Goal: Information Seeking & Learning: Learn about a topic

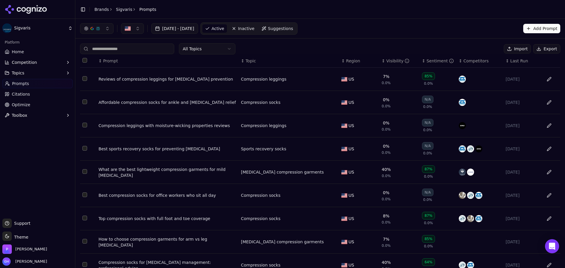
click at [44, 11] on icon at bounding box center [44, 9] width 5 height 5
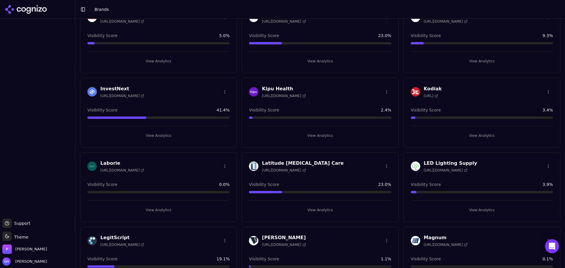
scroll to position [647, 0]
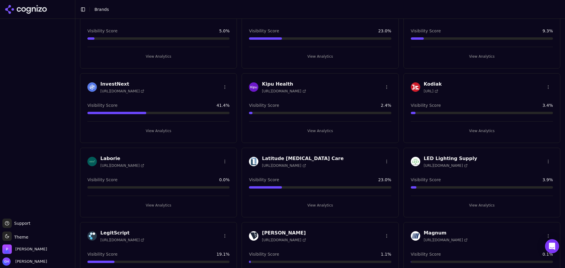
click at [175, 206] on button "View Analytics" at bounding box center [158, 205] width 142 height 9
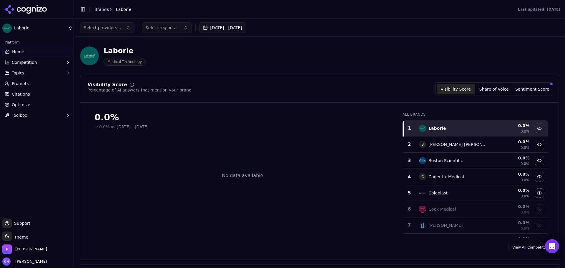
click at [31, 84] on link "Prompts" at bounding box center [37, 83] width 70 height 9
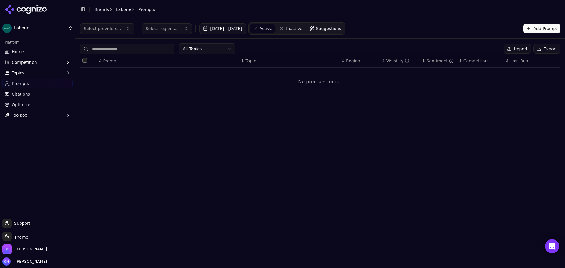
click at [535, 31] on button "Add Prompt" at bounding box center [541, 28] width 37 height 9
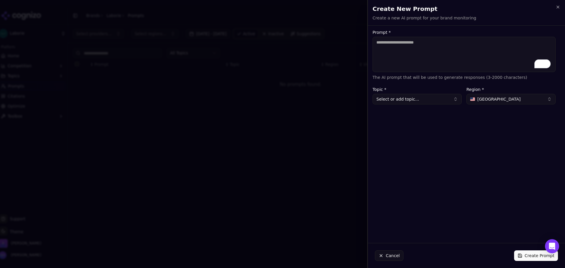
click at [398, 97] on button "Select or add topic..." at bounding box center [416, 99] width 89 height 11
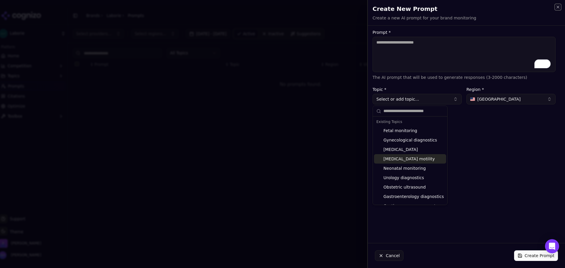
click at [558, 8] on icon "button" at bounding box center [557, 7] width 5 height 5
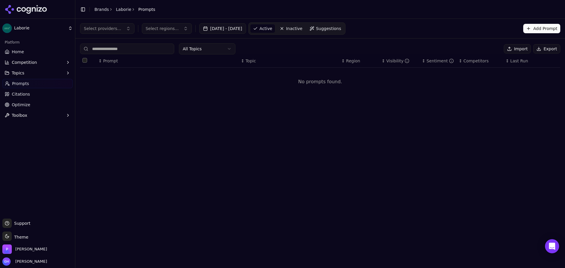
click at [40, 84] on link "Prompts" at bounding box center [37, 83] width 70 height 9
click at [39, 96] on link "Citations" at bounding box center [37, 93] width 70 height 9
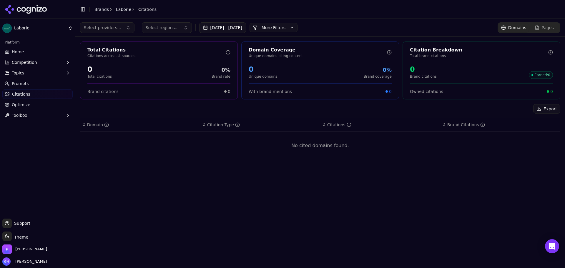
click at [29, 71] on button "Topics" at bounding box center [37, 72] width 70 height 9
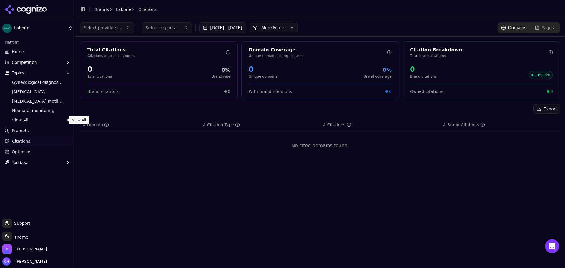
click at [29, 118] on span "View All" at bounding box center [37, 120] width 51 height 6
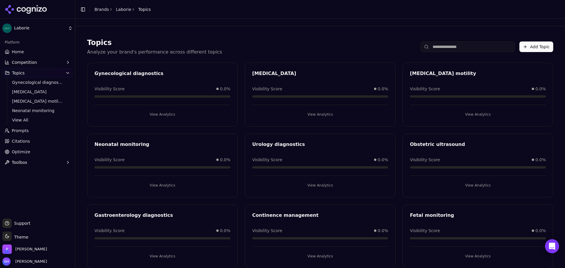
click at [152, 112] on button "View Analytics" at bounding box center [162, 114] width 136 height 9
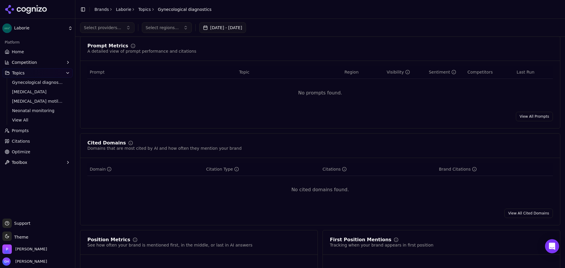
scroll to position [138, 0]
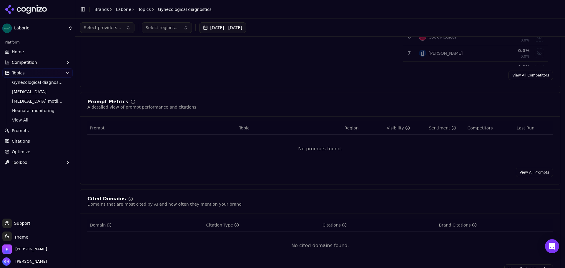
drag, startPoint x: 27, startPoint y: 9, endPoint x: 32, endPoint y: 9, distance: 5.3
click at [27, 9] on icon at bounding box center [28, 10] width 4 height 7
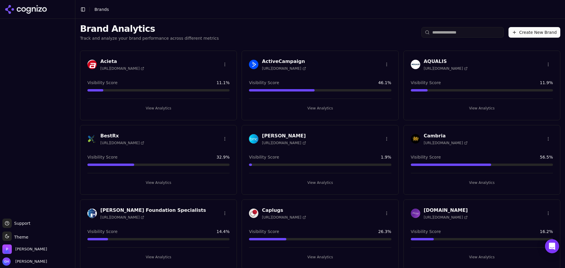
click at [530, 32] on button "Create New Brand" at bounding box center [534, 32] width 52 height 11
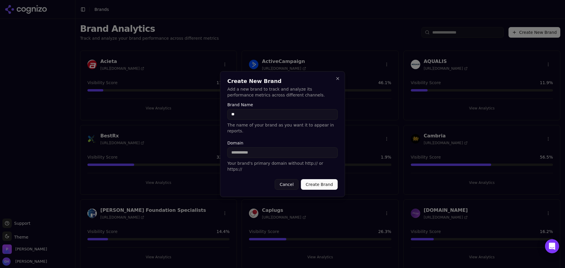
type input "*"
type input "*******"
click at [335, 81] on button "Close" at bounding box center [337, 78] width 5 height 5
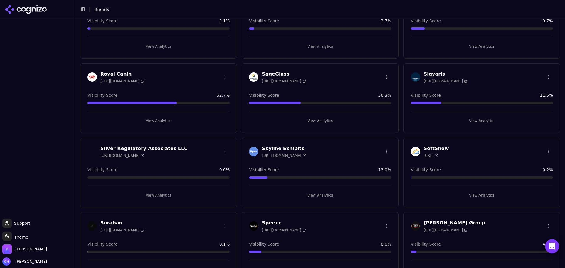
scroll to position [1155, 0]
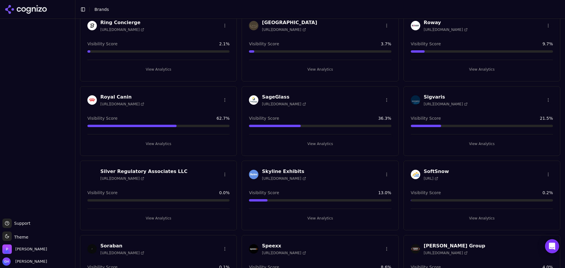
click at [543, 100] on html "Support Support Toggle theme Theme Perrill Grace Hallen Toggle Sidebar Brands B…" at bounding box center [282, 134] width 565 height 268
click at [19, 71] on html "Support Support Toggle theme Theme Perrill Grace Hallen Toggle Sidebar Brands B…" at bounding box center [282, 134] width 565 height 268
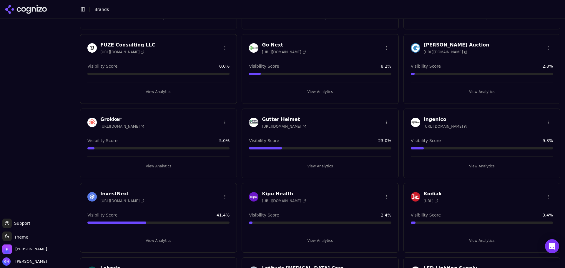
scroll to position [684, 0]
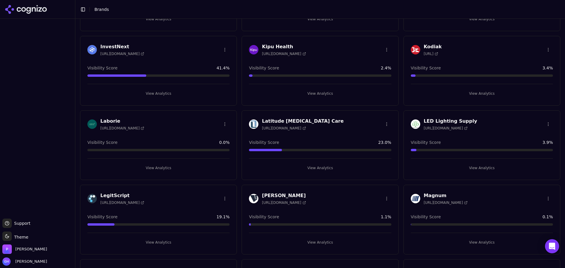
click at [222, 122] on html "Support Support Toggle theme Theme Perrill Grace Hallen Toggle Sidebar Brands B…" at bounding box center [282, 134] width 565 height 268
click at [214, 136] on div "Edit Brand" at bounding box center [209, 135] width 35 height 9
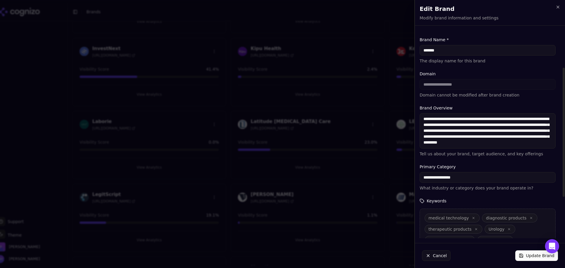
scroll to position [0, 0]
click at [559, 6] on icon "button" at bounding box center [557, 7] width 5 height 5
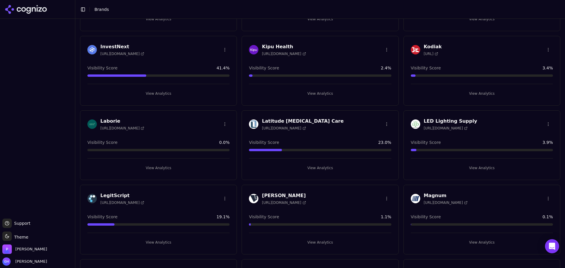
click at [155, 166] on button "View Analytics" at bounding box center [158, 167] width 142 height 9
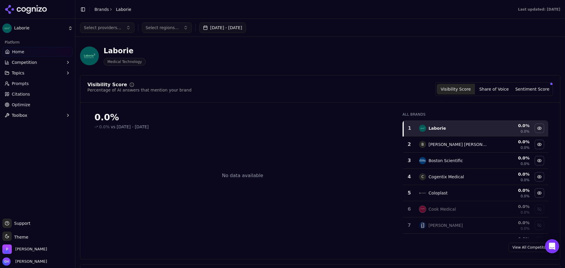
click at [28, 81] on link "Prompts" at bounding box center [37, 83] width 70 height 9
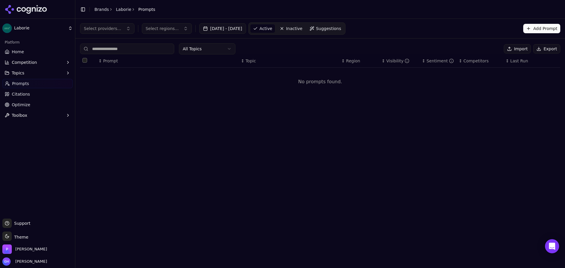
click at [21, 94] on html "Laborie Platform Home Competition Topics Prompts Citations Optimize Toolbox Sup…" at bounding box center [282, 134] width 565 height 268
click at [22, 77] on button "Topics" at bounding box center [37, 72] width 70 height 9
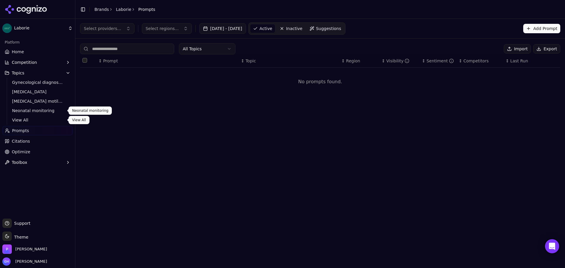
click at [26, 118] on span "View All" at bounding box center [37, 120] width 51 height 6
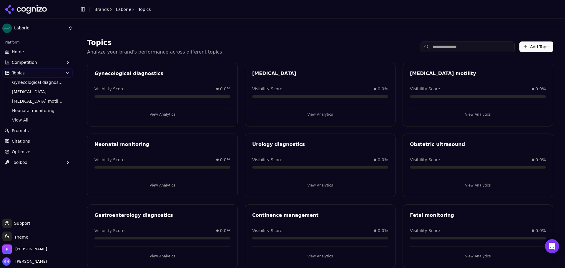
click at [35, 132] on link "Prompts" at bounding box center [37, 130] width 70 height 9
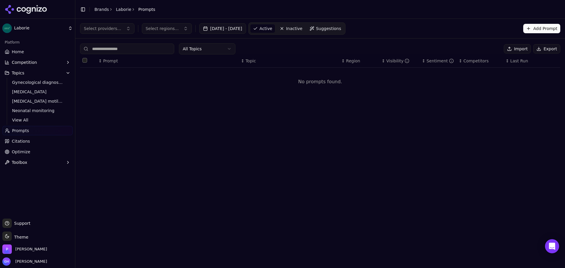
click at [329, 30] on span "Suggestions" at bounding box center [328, 29] width 25 height 6
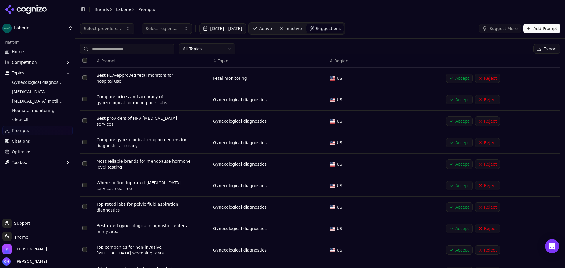
click at [452, 77] on button "Accept" at bounding box center [459, 78] width 26 height 9
click at [453, 99] on button "Accept" at bounding box center [459, 99] width 26 height 9
click at [451, 121] on button "Accept" at bounding box center [459, 120] width 26 height 9
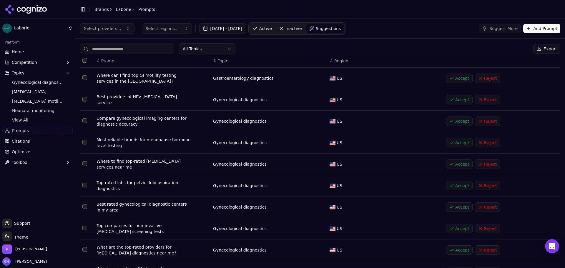
click at [451, 140] on button "Accept" at bounding box center [459, 142] width 26 height 9
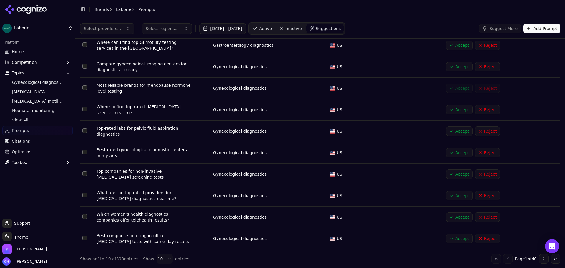
scroll to position [33, 0]
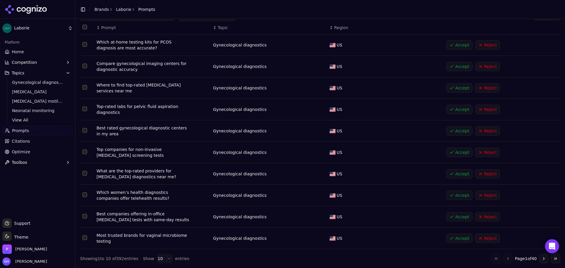
click at [464, 132] on button "Accept" at bounding box center [459, 130] width 26 height 9
click at [460, 112] on button "Accept" at bounding box center [459, 109] width 26 height 9
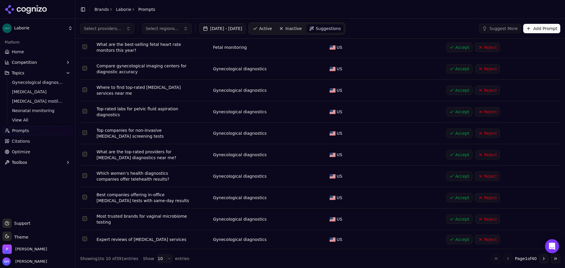
scroll to position [0, 0]
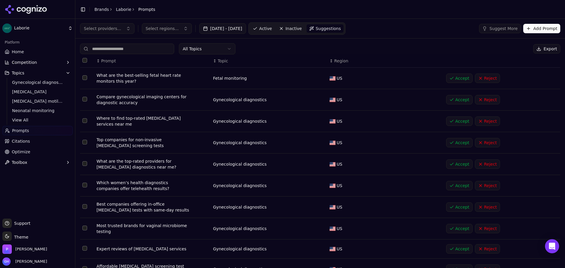
click at [450, 79] on button "Accept" at bounding box center [459, 78] width 26 height 9
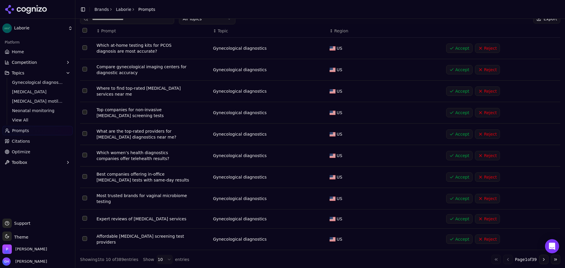
scroll to position [31, 0]
drag, startPoint x: 458, startPoint y: 238, endPoint x: 459, endPoint y: 225, distance: 13.6
click at [458, 238] on button "Accept" at bounding box center [459, 237] width 26 height 9
click at [459, 217] on button "Accept" at bounding box center [459, 217] width 26 height 9
click at [456, 200] on button "Accept" at bounding box center [459, 197] width 26 height 9
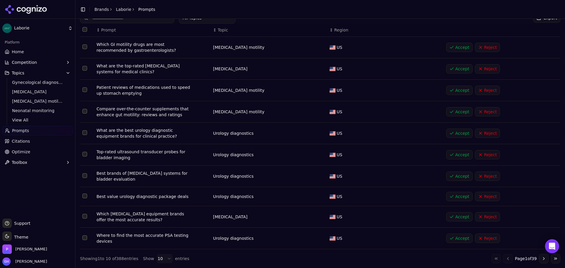
click at [456, 186] on td "Accept Reject" at bounding box center [501, 176] width 116 height 21
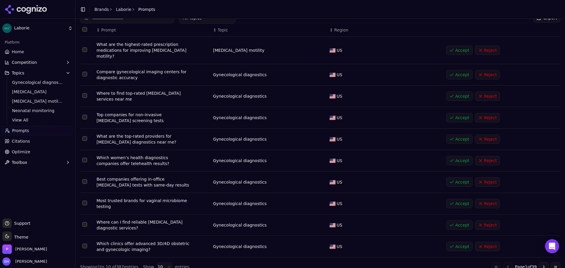
click at [456, 193] on td "Accept Reject" at bounding box center [501, 203] width 116 height 21
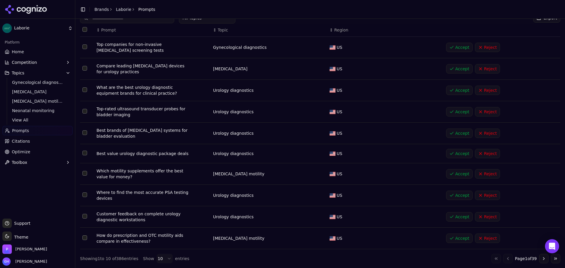
click at [456, 150] on button "Accept" at bounding box center [459, 153] width 26 height 9
click at [455, 131] on button "Accept" at bounding box center [459, 132] width 26 height 9
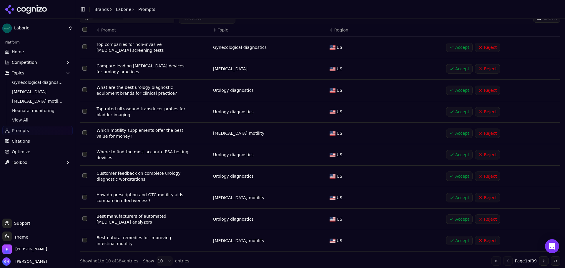
click at [457, 109] on button "Accept" at bounding box center [459, 111] width 26 height 9
click at [457, 92] on button "Accept" at bounding box center [459, 90] width 26 height 9
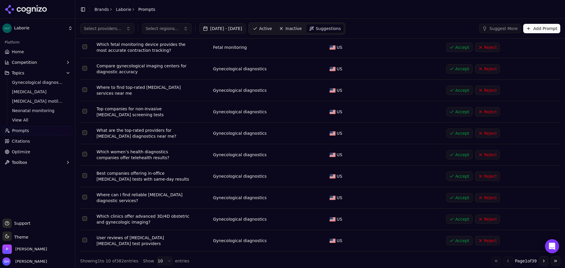
click at [539, 258] on button "Go to next page" at bounding box center [543, 260] width 9 height 9
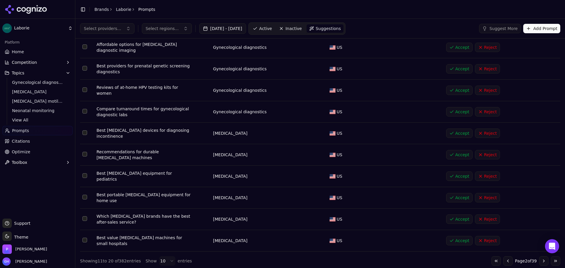
scroll to position [29, 0]
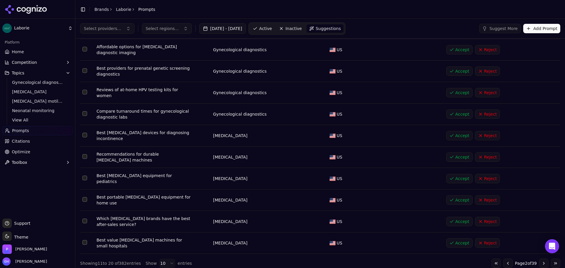
click at [455, 134] on button "Accept" at bounding box center [459, 135] width 26 height 9
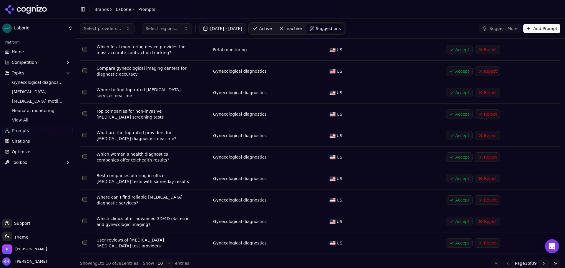
click at [447, 181] on button "Accept" at bounding box center [459, 178] width 26 height 9
click at [455, 204] on button "Accept" at bounding box center [459, 199] width 26 height 9
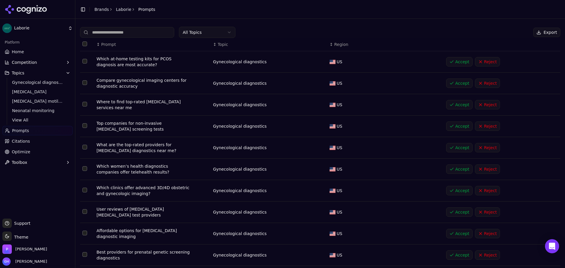
scroll to position [31, 0]
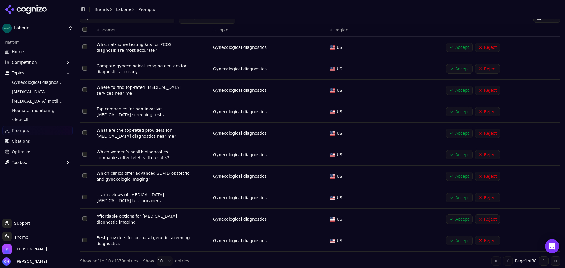
click at [454, 236] on button "Accept" at bounding box center [459, 240] width 26 height 9
click at [454, 220] on button "Accept" at bounding box center [459, 218] width 26 height 9
click at [454, 201] on button "Accept" at bounding box center [459, 197] width 26 height 9
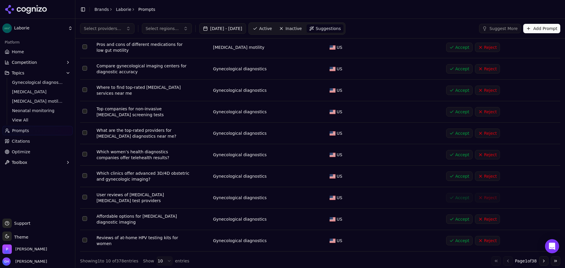
scroll to position [29, 0]
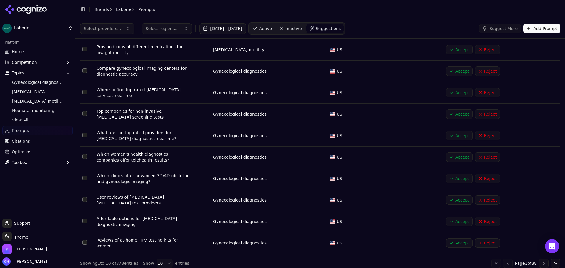
click at [455, 183] on button "Accept" at bounding box center [459, 178] width 26 height 9
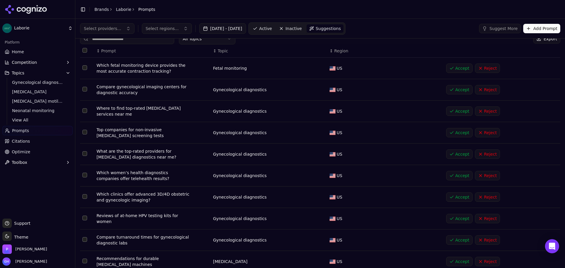
scroll to position [0, 0]
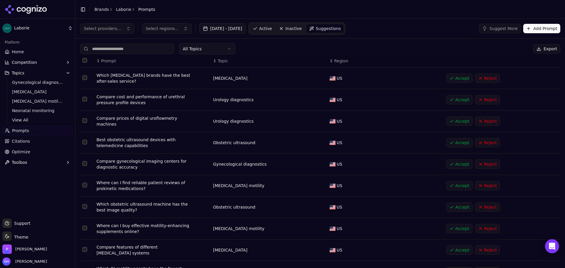
click at [458, 205] on button "Accept" at bounding box center [459, 206] width 26 height 9
click at [458, 183] on button "Accept" at bounding box center [459, 185] width 26 height 9
click at [455, 203] on button "Accept" at bounding box center [459, 206] width 26 height 9
click at [455, 221] on td "Accept Reject" at bounding box center [501, 228] width 116 height 21
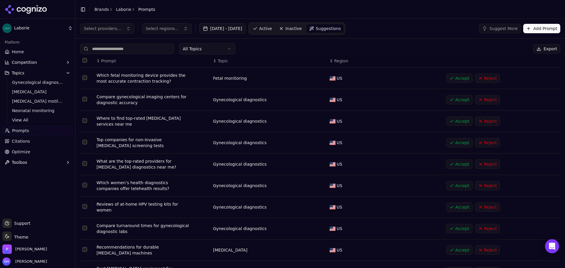
click at [457, 124] on button "Accept" at bounding box center [459, 120] width 26 height 9
click at [455, 137] on td "Accept Reject" at bounding box center [501, 142] width 116 height 21
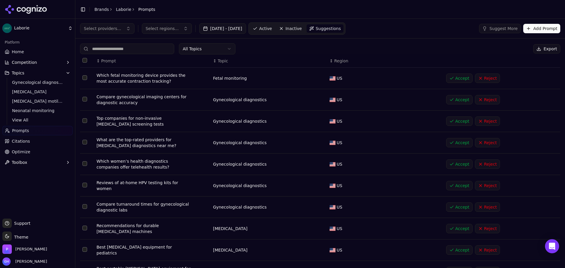
scroll to position [29, 0]
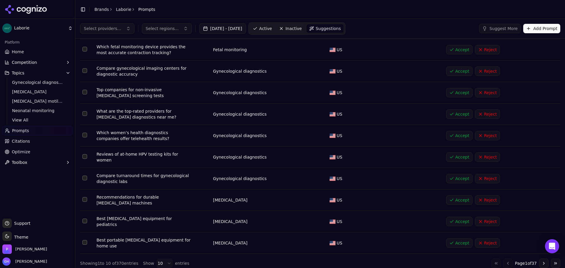
click at [456, 238] on button "Accept" at bounding box center [459, 242] width 26 height 9
click at [455, 217] on button "Accept" at bounding box center [459, 221] width 26 height 9
click at [456, 195] on button "Accept" at bounding box center [459, 199] width 26 height 9
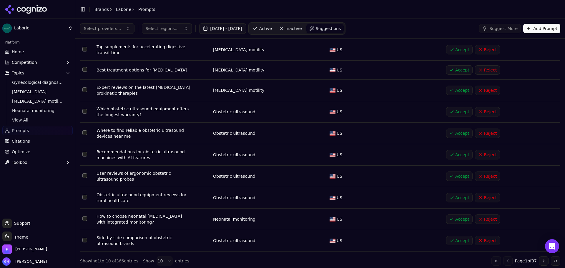
click at [453, 157] on button "Accept" at bounding box center [459, 154] width 26 height 9
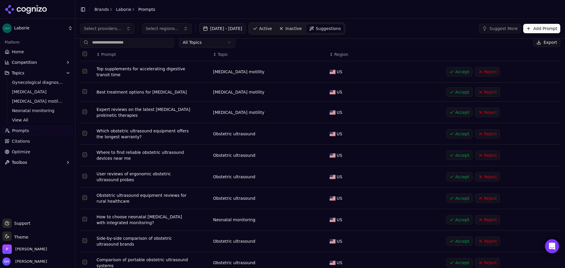
scroll to position [0, 0]
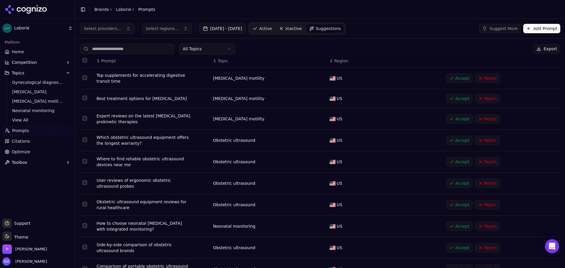
click at [455, 81] on button "Accept" at bounding box center [459, 78] width 26 height 9
click at [453, 94] on td "Accept Reject" at bounding box center [501, 98] width 116 height 19
click at [455, 99] on button "Accept" at bounding box center [459, 98] width 26 height 9
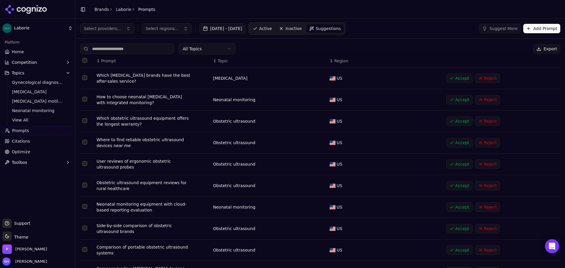
click at [453, 122] on button "Accept" at bounding box center [459, 120] width 26 height 9
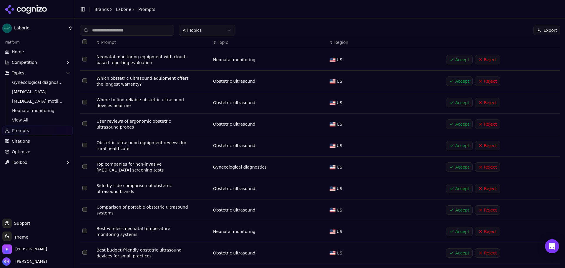
scroll to position [33, 0]
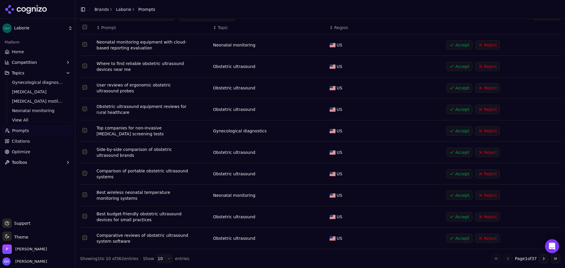
click at [457, 194] on button "Accept" at bounding box center [459, 195] width 26 height 9
click at [454, 178] on button "Accept" at bounding box center [459, 173] width 26 height 9
click at [454, 153] on button "Accept" at bounding box center [459, 152] width 26 height 9
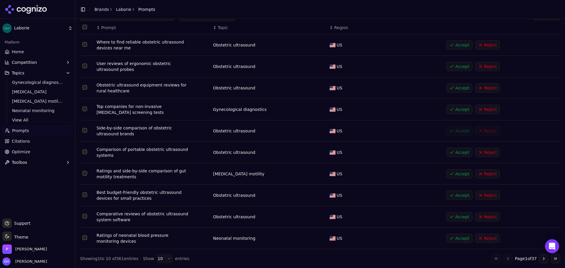
click at [453, 135] on div "Accept Reject" at bounding box center [500, 130] width 109 height 9
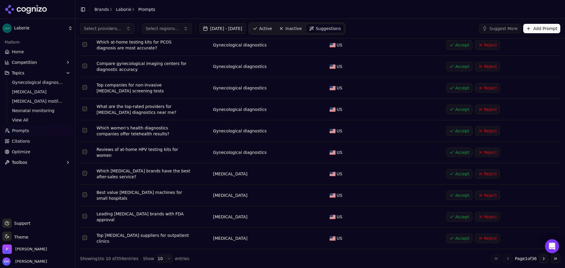
scroll to position [31, 0]
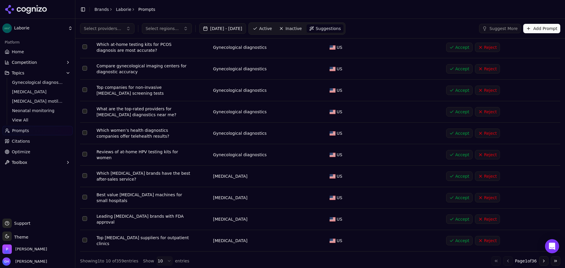
click at [456, 151] on button "Accept" at bounding box center [459, 154] width 26 height 9
click at [456, 173] on button "Accept" at bounding box center [459, 175] width 26 height 9
click at [455, 193] on button "Accept" at bounding box center [459, 197] width 26 height 9
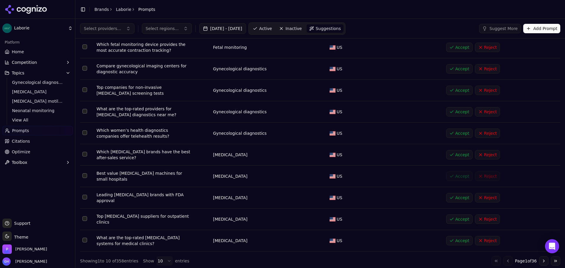
click at [452, 213] on td "Accept Reject" at bounding box center [501, 218] width 116 height 21
click at [453, 238] on td "Accept Reject" at bounding box center [501, 240] width 116 height 21
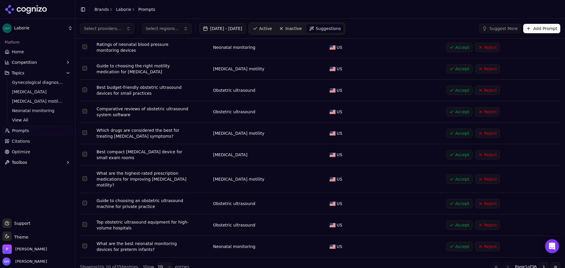
click at [454, 252] on td "Accept Reject" at bounding box center [501, 246] width 116 height 21
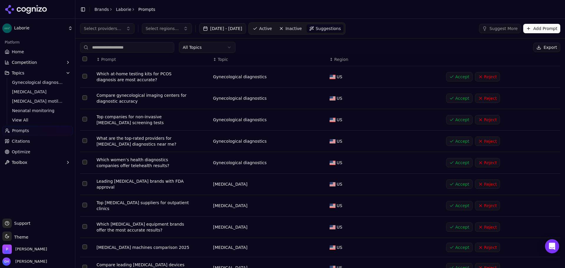
scroll to position [0, 0]
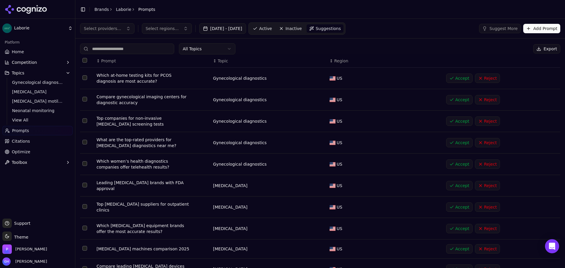
click at [458, 123] on button "Accept" at bounding box center [459, 120] width 26 height 9
click at [458, 106] on td "Accept Reject" at bounding box center [501, 99] width 116 height 21
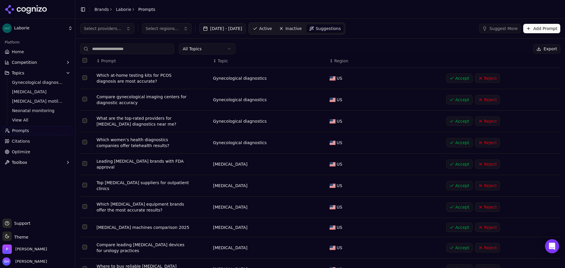
click at [453, 75] on button "Accept" at bounding box center [459, 78] width 26 height 9
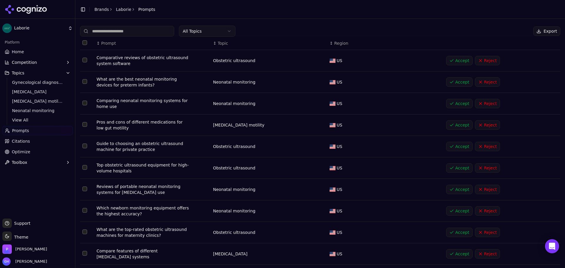
scroll to position [33, 0]
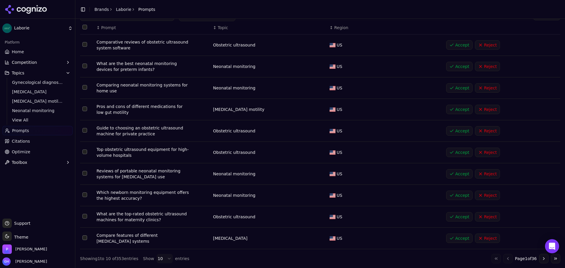
click at [539, 259] on button "Go to next page" at bounding box center [543, 258] width 9 height 9
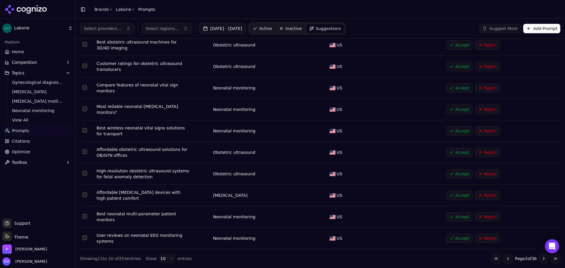
scroll to position [24, 0]
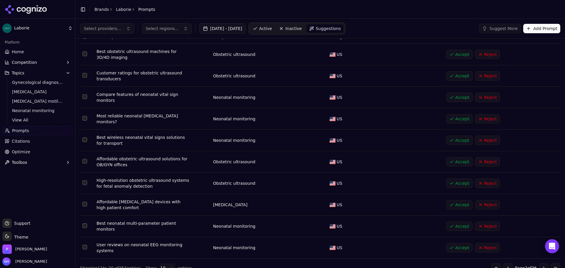
click at [539, 263] on button "Go to next page" at bounding box center [543, 267] width 9 height 9
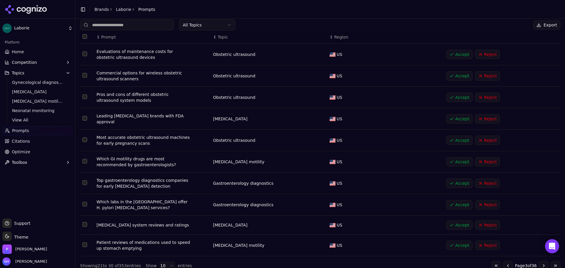
scroll to position [31, 0]
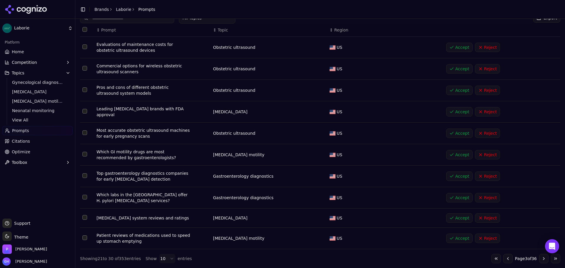
click at [539, 259] on button "Go to next page" at bounding box center [543, 258] width 9 height 9
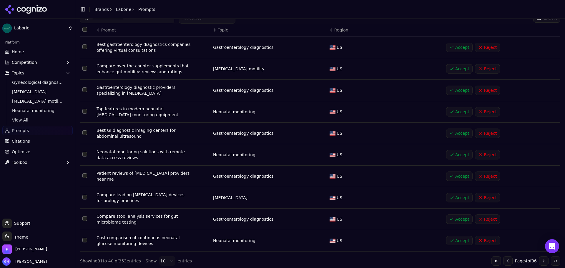
click at [455, 111] on button "Accept" at bounding box center [459, 111] width 26 height 9
click at [453, 89] on button "Accept" at bounding box center [459, 90] width 26 height 9
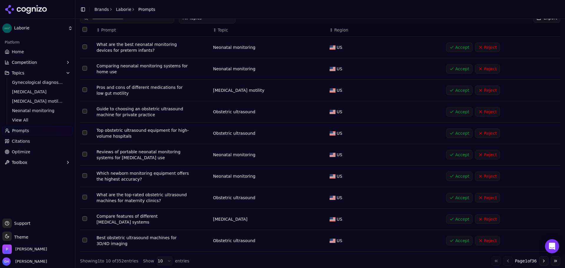
click at [453, 76] on td "Accept Reject" at bounding box center [501, 68] width 116 height 21
click at [453, 40] on td "Accept Reject" at bounding box center [501, 47] width 116 height 21
click at [451, 47] on button "Accept" at bounding box center [459, 47] width 26 height 9
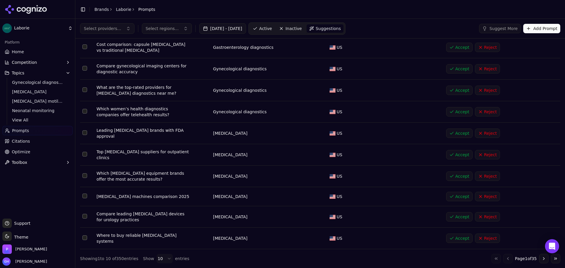
scroll to position [29, 0]
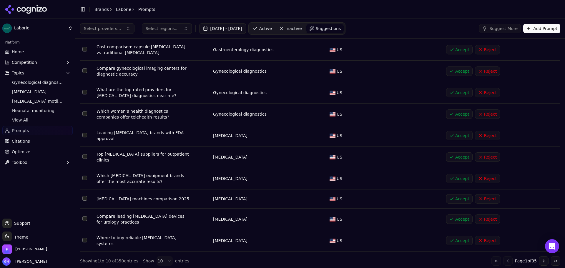
click at [449, 158] on button "Accept" at bounding box center [459, 156] width 26 height 9
click at [452, 134] on button "Accept" at bounding box center [459, 135] width 26 height 9
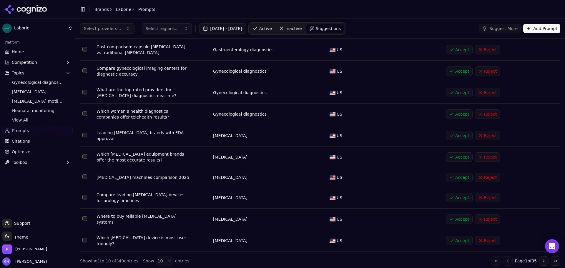
drag, startPoint x: 453, startPoint y: 114, endPoint x: 450, endPoint y: 174, distance: 59.8
click at [450, 180] on button "Accept" at bounding box center [459, 177] width 26 height 9
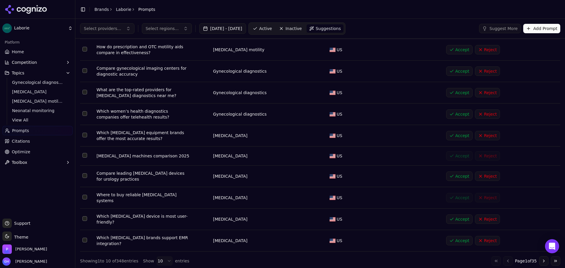
click at [455, 216] on button "Accept" at bounding box center [459, 218] width 26 height 9
click at [455, 233] on td "Accept Reject" at bounding box center [501, 240] width 116 height 21
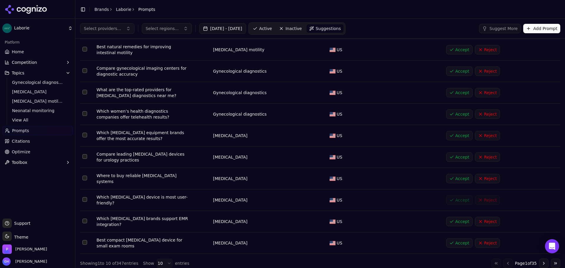
click at [455, 240] on button "Accept" at bounding box center [459, 242] width 26 height 9
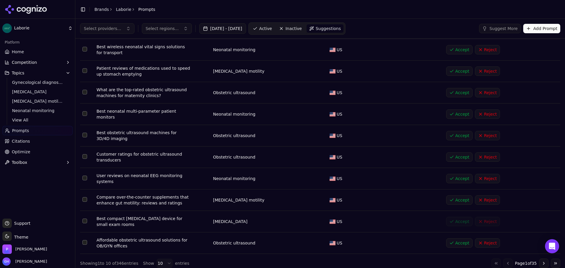
scroll to position [0, 0]
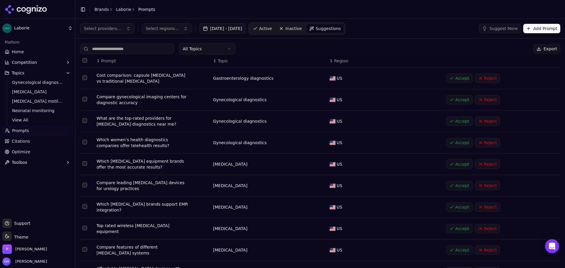
click at [459, 161] on button "Accept" at bounding box center [459, 163] width 26 height 9
click at [456, 191] on td "Accept Reject" at bounding box center [501, 185] width 116 height 21
click at [458, 188] on button "Accept" at bounding box center [459, 185] width 26 height 9
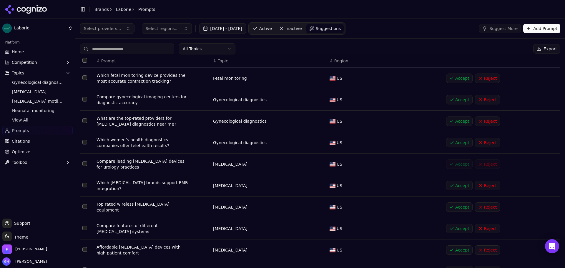
click at [456, 205] on button "Accept" at bounding box center [459, 206] width 26 height 9
click at [458, 145] on button "Accept" at bounding box center [459, 142] width 26 height 9
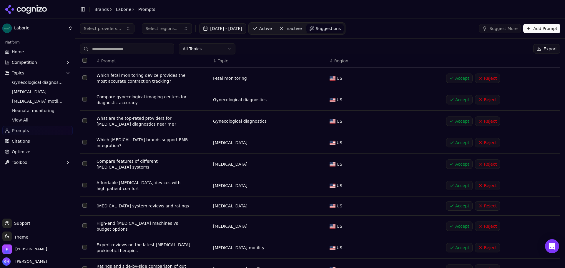
click at [268, 30] on link "Active" at bounding box center [262, 28] width 25 height 9
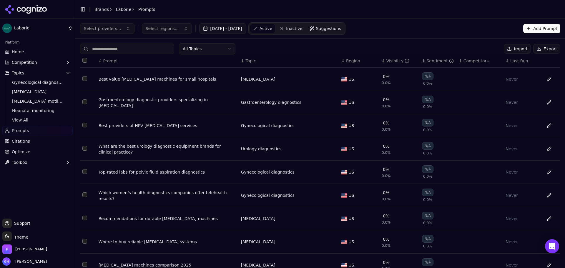
click at [327, 27] on span "Suggestions" at bounding box center [328, 29] width 25 height 6
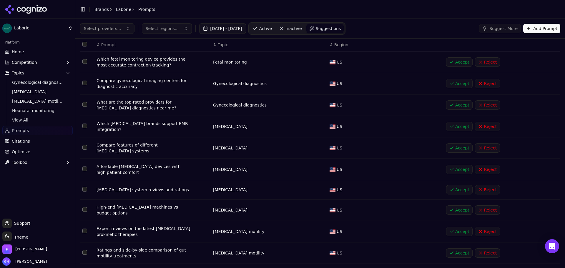
scroll to position [31, 0]
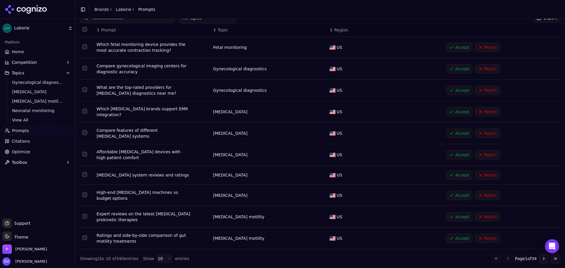
click at [454, 238] on button "Accept" at bounding box center [459, 237] width 26 height 9
click at [456, 218] on button "Accept" at bounding box center [459, 216] width 26 height 9
click at [463, 190] on td "Accept Reject" at bounding box center [501, 195] width 116 height 21
click at [459, 192] on button "Accept" at bounding box center [459, 195] width 26 height 9
click at [457, 171] on button "Accept" at bounding box center [459, 174] width 26 height 9
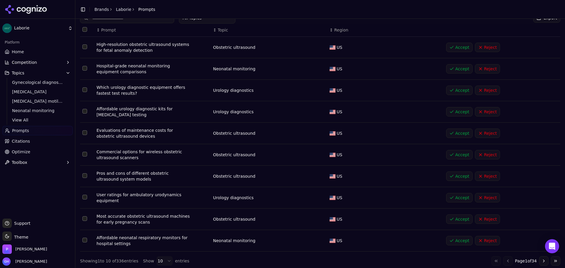
click at [457, 159] on button "Accept" at bounding box center [459, 154] width 26 height 9
click at [455, 132] on button "Accept" at bounding box center [459, 132] width 26 height 9
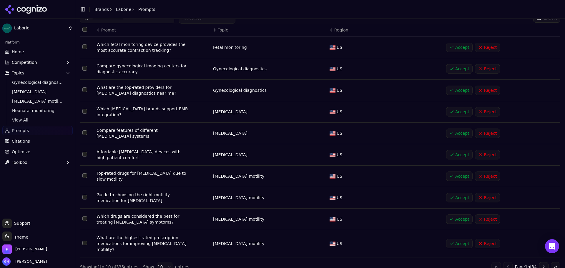
click at [455, 117] on td "Accept Reject" at bounding box center [501, 111] width 116 height 21
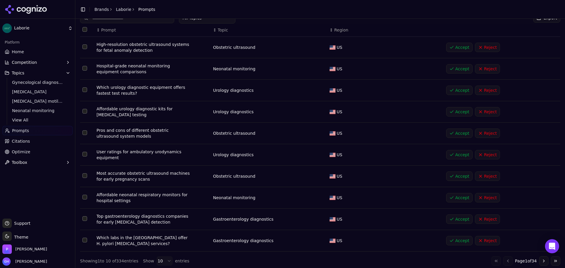
click at [459, 222] on button "Accept" at bounding box center [459, 218] width 26 height 9
click at [451, 241] on button "Accept" at bounding box center [459, 240] width 26 height 9
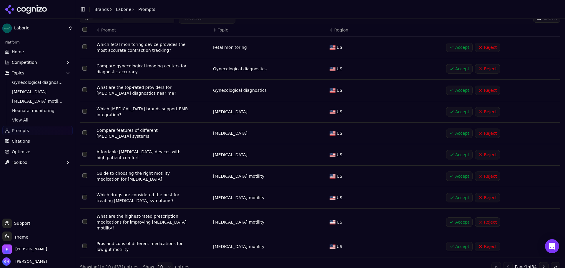
click at [455, 155] on button "Accept" at bounding box center [459, 154] width 26 height 9
click at [455, 135] on button "Accept" at bounding box center [459, 132] width 26 height 9
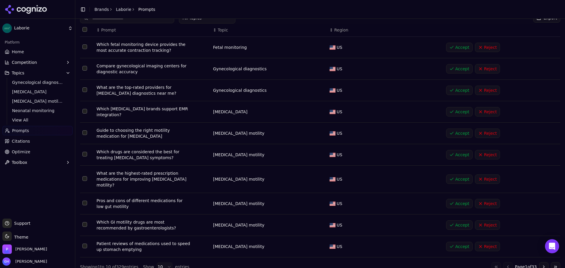
click at [457, 243] on button "Accept" at bounding box center [459, 246] width 26 height 9
click at [458, 226] on button "Accept" at bounding box center [459, 224] width 26 height 9
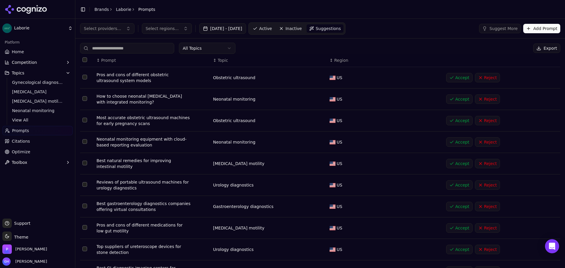
scroll to position [0, 0]
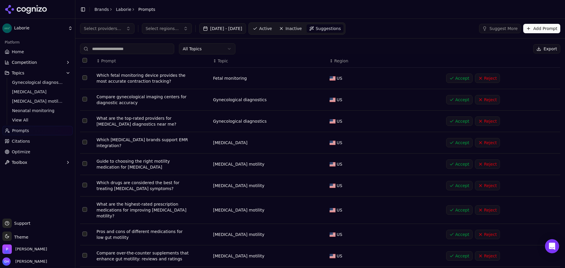
click at [458, 77] on button "Accept" at bounding box center [459, 78] width 26 height 9
click at [454, 96] on button "Accept" at bounding box center [459, 99] width 26 height 9
click at [451, 123] on button "Accept" at bounding box center [459, 120] width 26 height 9
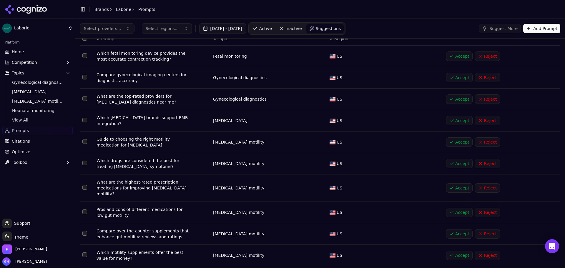
scroll to position [29, 0]
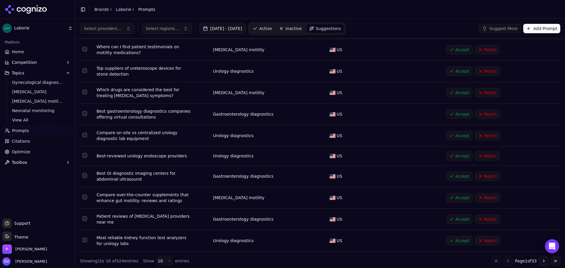
click at [453, 153] on button "Accept" at bounding box center [459, 155] width 26 height 9
click at [455, 134] on button "Accept" at bounding box center [459, 135] width 26 height 9
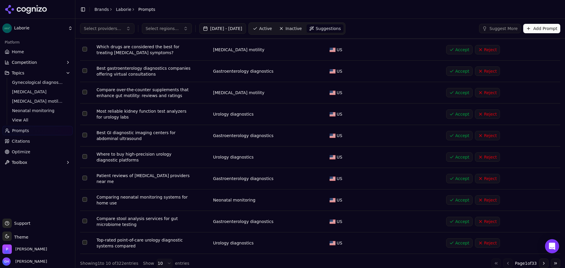
click at [540, 261] on button "Go to next page" at bounding box center [543, 262] width 9 height 9
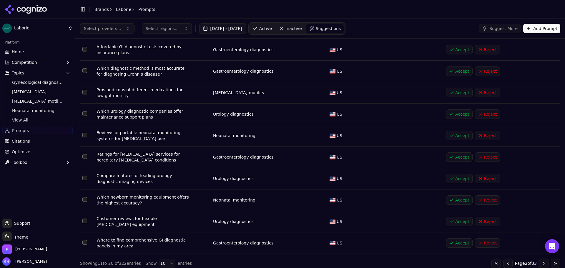
click at [539, 262] on button "Go to next page" at bounding box center [543, 262] width 9 height 9
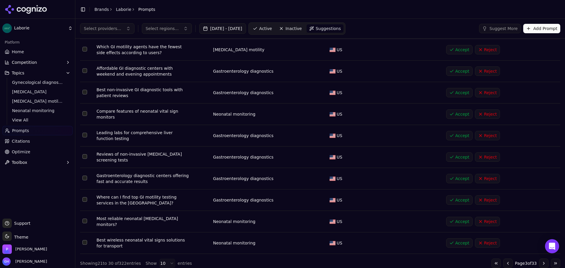
click at [539, 262] on button "Go to next page" at bounding box center [543, 262] width 9 height 9
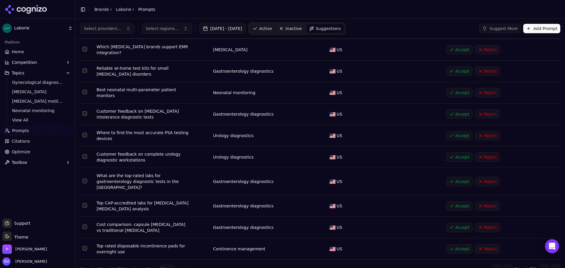
click at [539, 264] on button "Go to next page" at bounding box center [543, 268] width 9 height 9
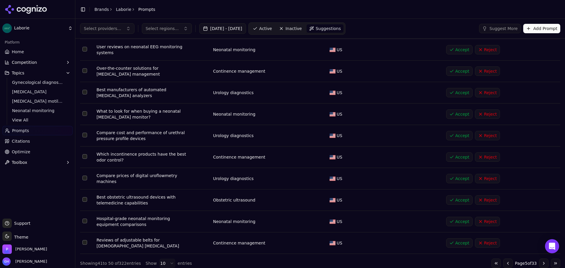
click at [453, 69] on button "Accept" at bounding box center [459, 70] width 26 height 9
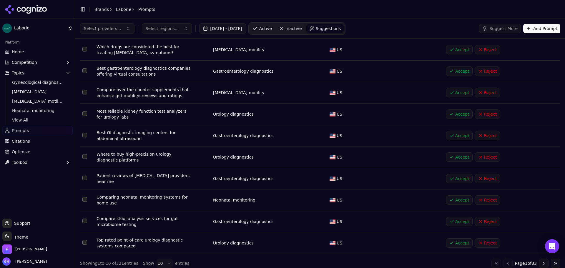
click at [456, 135] on button "Accept" at bounding box center [459, 135] width 26 height 9
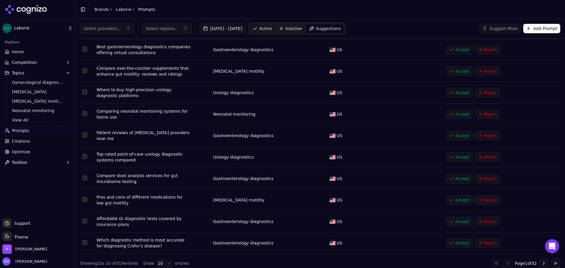
scroll to position [31, 0]
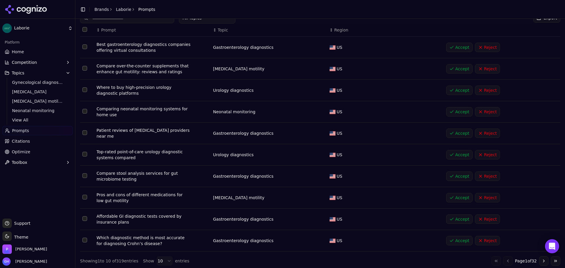
click at [540, 261] on button "Go to next page" at bounding box center [543, 260] width 9 height 9
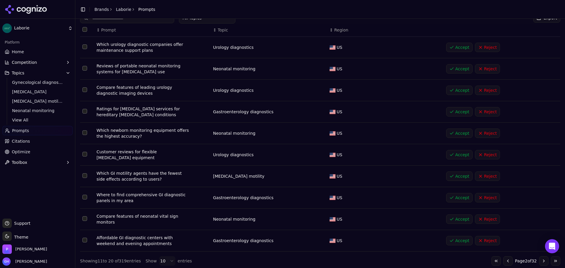
click at [533, 258] on div "Go to first page Go to previous page Page 2 of 32 Go to next page Go to last pa…" at bounding box center [525, 260] width 69 height 9
click at [539, 258] on button "Go to next page" at bounding box center [543, 260] width 9 height 9
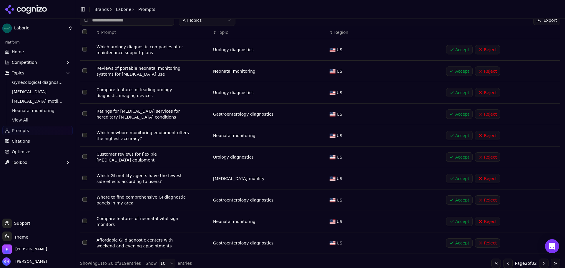
click at [539, 258] on button "Go to next page" at bounding box center [543, 262] width 9 height 9
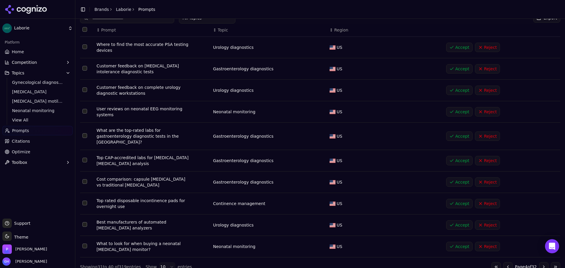
click at [539, 262] on button "Go to next page" at bounding box center [543, 266] width 9 height 9
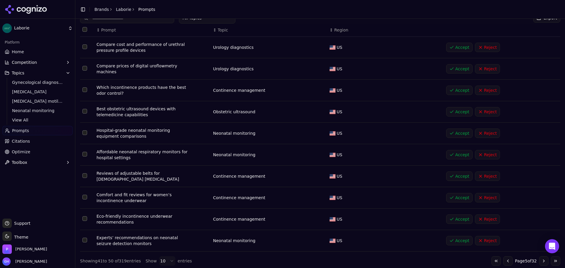
click at [539, 258] on button "Go to next page" at bounding box center [543, 260] width 9 height 9
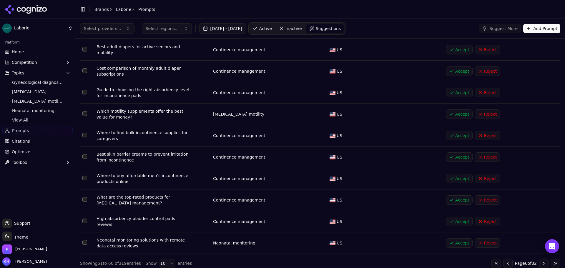
click at [539, 258] on button "Go to next page" at bounding box center [543, 262] width 9 height 9
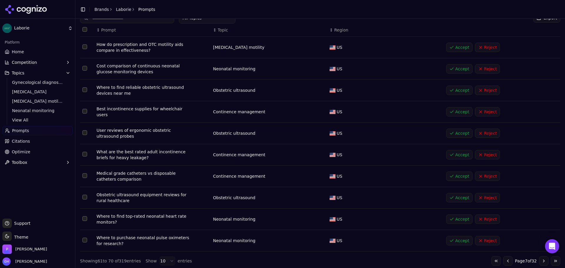
click at [539, 258] on button "Go to next page" at bounding box center [543, 260] width 9 height 9
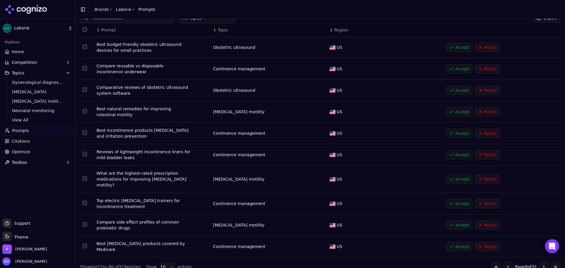
click at [448, 93] on button "Accept" at bounding box center [459, 90] width 26 height 9
click at [462, 68] on button "Accept" at bounding box center [459, 68] width 26 height 9
click at [454, 110] on button "Accept" at bounding box center [459, 111] width 26 height 9
click at [454, 132] on button "Accept" at bounding box center [459, 132] width 26 height 9
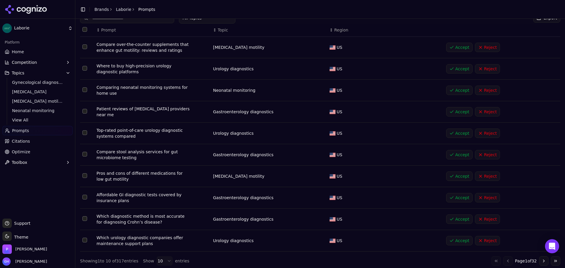
click at [454, 154] on button "Accept" at bounding box center [459, 154] width 26 height 9
click at [454, 171] on button "Accept" at bounding box center [459, 175] width 26 height 9
click at [452, 197] on button "Accept" at bounding box center [459, 197] width 26 height 9
click at [458, 215] on button "Accept" at bounding box center [459, 218] width 26 height 9
click at [456, 237] on button "Accept" at bounding box center [459, 240] width 26 height 9
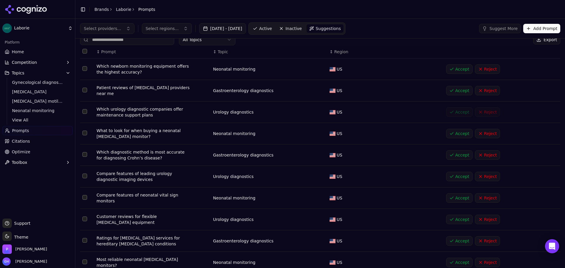
scroll to position [0, 0]
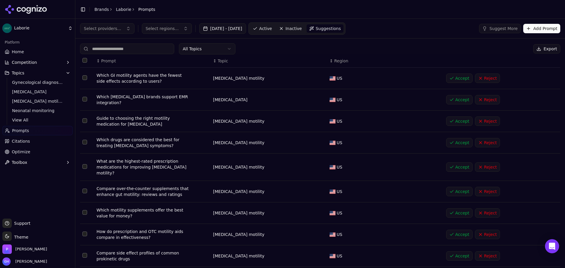
click at [458, 75] on button "Accept" at bounding box center [459, 78] width 26 height 9
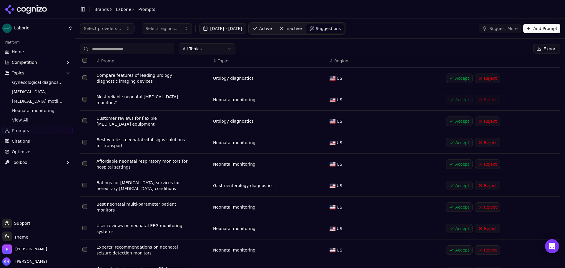
click at [448, 113] on td "Accept Reject" at bounding box center [501, 121] width 116 height 21
click at [450, 118] on button "Accept" at bounding box center [459, 120] width 26 height 9
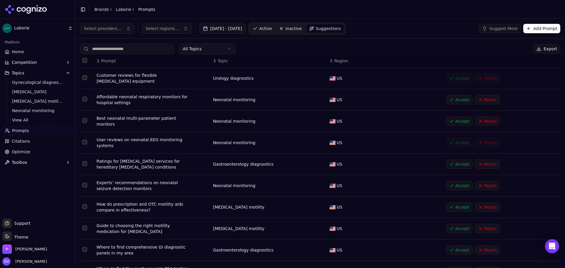
click at [455, 159] on button "Accept" at bounding box center [459, 163] width 26 height 9
click at [455, 181] on button "Accept" at bounding box center [459, 185] width 26 height 9
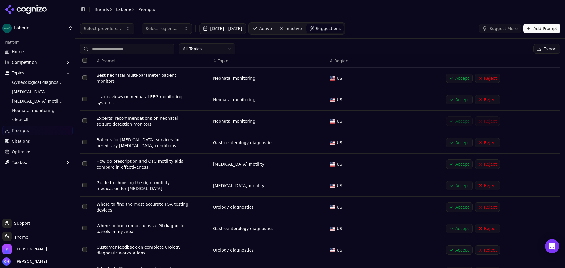
click at [456, 197] on td "Accept Reject" at bounding box center [501, 206] width 116 height 21
click at [457, 224] on button "Accept" at bounding box center [459, 228] width 26 height 9
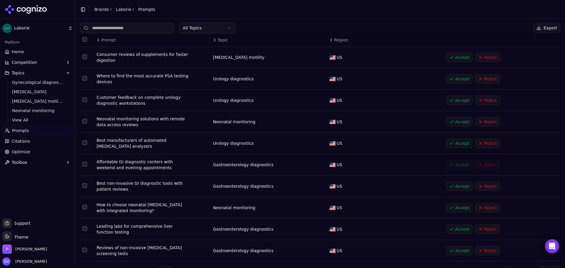
scroll to position [33, 0]
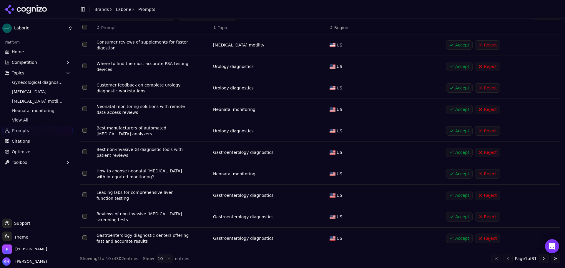
click at [454, 218] on button "Accept" at bounding box center [459, 216] width 26 height 9
click at [453, 235] on button "Accept" at bounding box center [459, 237] width 26 height 9
click at [455, 188] on td "Accept Reject" at bounding box center [501, 195] width 116 height 21
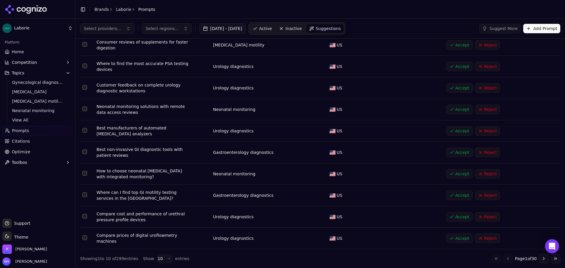
scroll to position [31, 0]
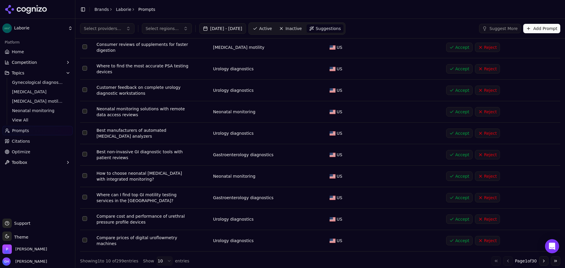
click at [457, 218] on button "Accept" at bounding box center [459, 218] width 26 height 9
click at [459, 203] on td "Accept Reject" at bounding box center [501, 197] width 116 height 21
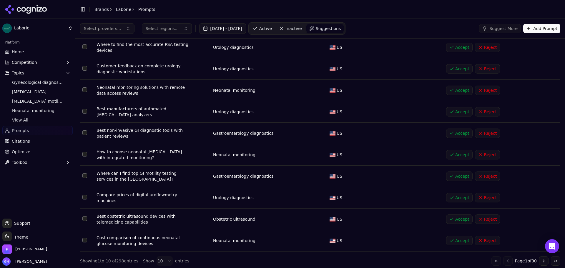
click at [464, 154] on button "Accept" at bounding box center [459, 154] width 26 height 9
click at [451, 178] on button "Accept" at bounding box center [459, 175] width 26 height 9
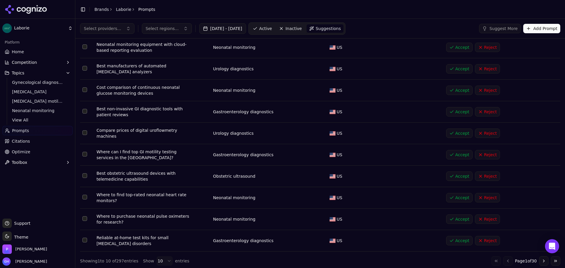
click at [454, 131] on button "Accept" at bounding box center [459, 132] width 26 height 9
click at [454, 88] on button "Accept" at bounding box center [459, 90] width 26 height 9
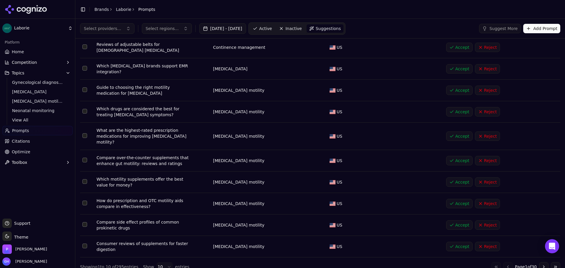
click at [449, 49] on button "Accept" at bounding box center [459, 47] width 26 height 9
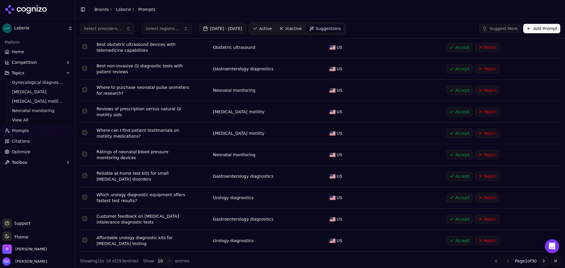
click at [461, 242] on button "Accept" at bounding box center [459, 240] width 26 height 9
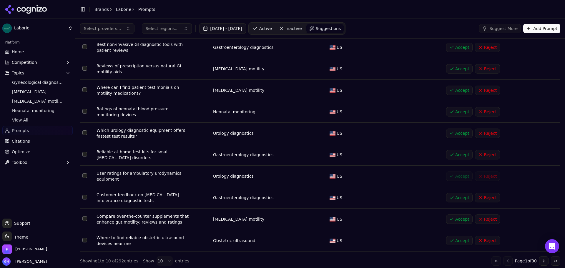
click at [458, 198] on button "Accept" at bounding box center [459, 197] width 26 height 9
click at [454, 151] on button "Accept" at bounding box center [459, 154] width 26 height 9
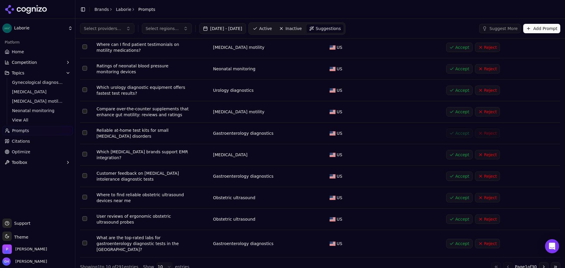
click at [454, 127] on td "Accept Reject" at bounding box center [501, 133] width 116 height 21
click at [454, 130] on button "Accept" at bounding box center [459, 132] width 26 height 9
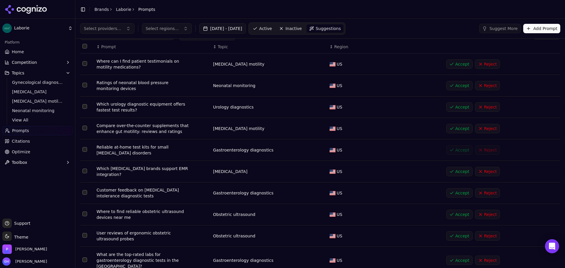
scroll to position [0, 0]
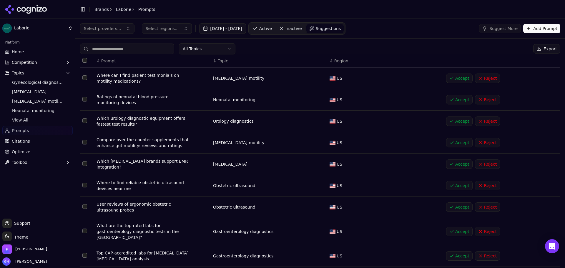
click at [450, 79] on button "Accept" at bounding box center [459, 78] width 26 height 9
click at [454, 106] on td "Accept Reject" at bounding box center [501, 99] width 116 height 21
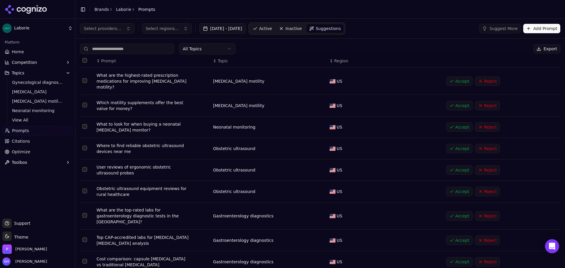
click at [454, 106] on button "Accept" at bounding box center [459, 105] width 26 height 9
click at [454, 127] on button "Accept" at bounding box center [459, 126] width 26 height 9
click at [453, 149] on button "Accept" at bounding box center [459, 148] width 26 height 9
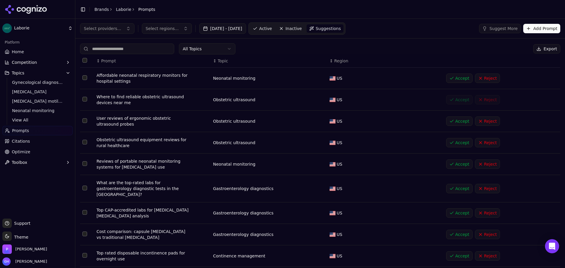
click at [453, 165] on button "Accept" at bounding box center [459, 163] width 26 height 9
click at [456, 184] on button "Accept" at bounding box center [459, 188] width 26 height 9
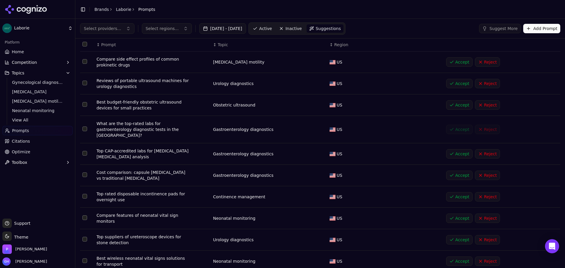
scroll to position [31, 0]
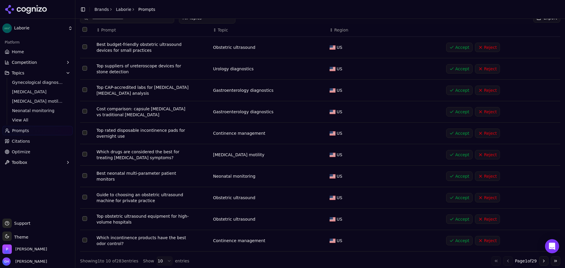
click at [464, 193] on button "Accept" at bounding box center [459, 197] width 26 height 9
click at [459, 135] on button "Accept" at bounding box center [459, 132] width 26 height 9
click at [448, 154] on button "Accept" at bounding box center [459, 154] width 26 height 9
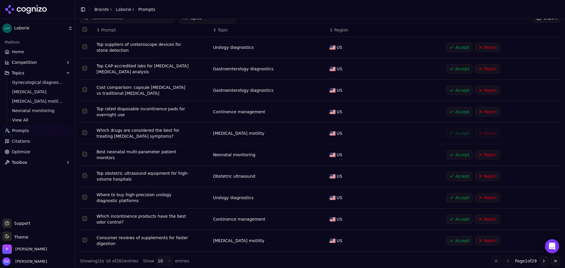
click at [450, 177] on button "Accept" at bounding box center [459, 175] width 26 height 9
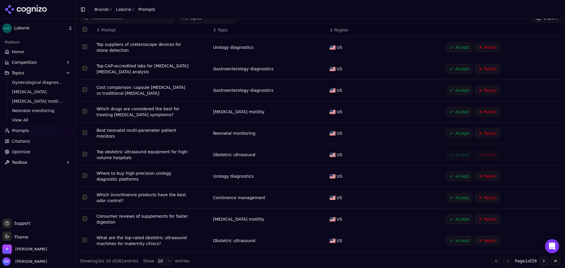
click at [453, 200] on td "Accept Reject" at bounding box center [501, 197] width 116 height 21
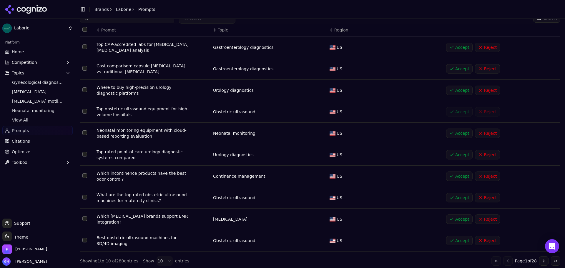
click at [455, 213] on td "Accept Reject" at bounding box center [501, 218] width 116 height 21
click at [456, 217] on button "Accept" at bounding box center [459, 218] width 26 height 9
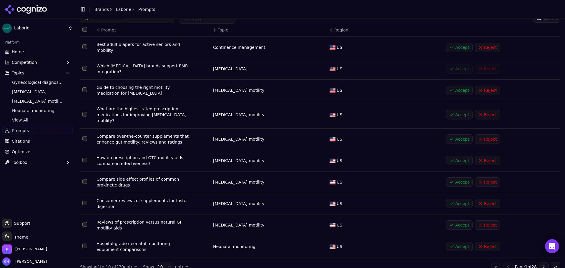
click at [459, 242] on button "Accept" at bounding box center [459, 246] width 26 height 9
click at [458, 199] on button "Accept" at bounding box center [459, 203] width 26 height 9
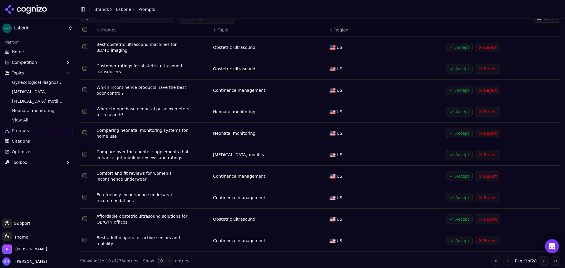
click at [449, 135] on button "Accept" at bounding box center [459, 132] width 26 height 9
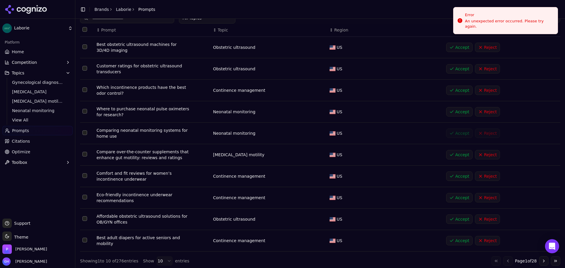
click at [450, 153] on button "Accept" at bounding box center [459, 154] width 26 height 9
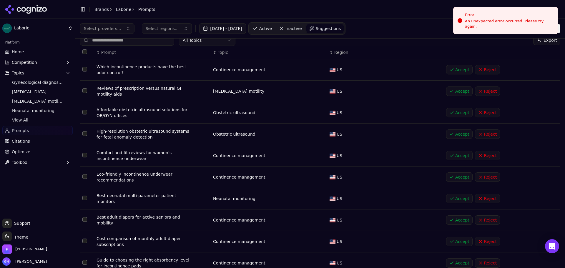
scroll to position [0, 0]
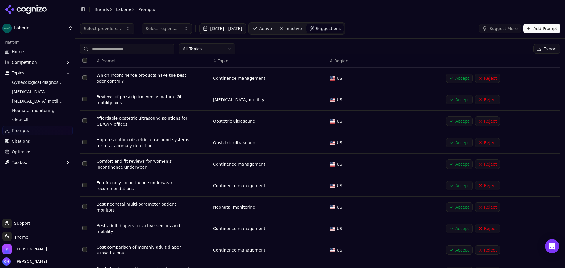
click at [272, 28] on span "Active" at bounding box center [265, 29] width 13 height 6
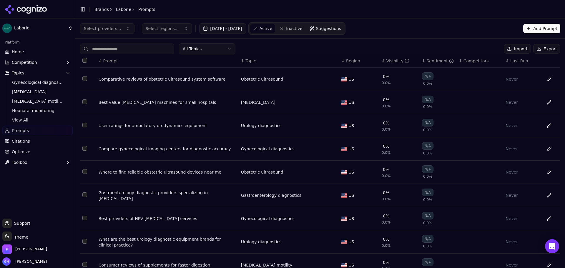
click at [336, 26] on span "Suggestions" at bounding box center [328, 29] width 25 height 6
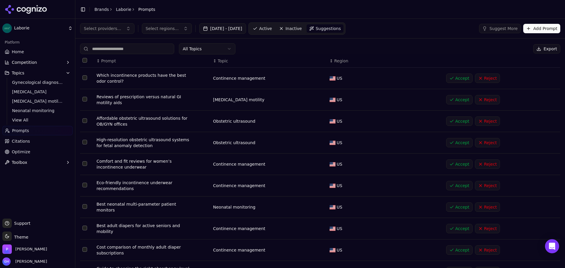
scroll to position [29, 0]
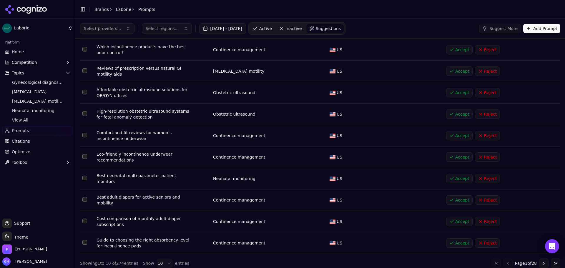
click at [456, 177] on button "Accept" at bounding box center [459, 178] width 26 height 9
click at [448, 202] on td "Accept Reject" at bounding box center [501, 199] width 116 height 21
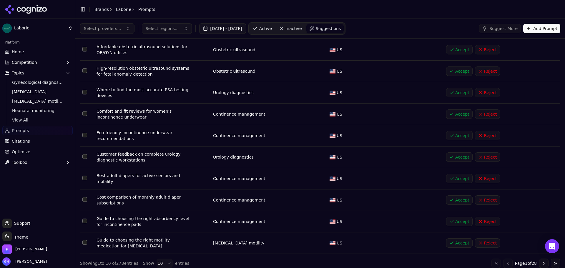
click at [449, 201] on button "Accept" at bounding box center [459, 199] width 26 height 9
click at [454, 156] on button "Accept" at bounding box center [459, 156] width 26 height 9
click at [452, 136] on button "Accept" at bounding box center [459, 135] width 26 height 9
click at [454, 113] on button "Accept" at bounding box center [459, 113] width 26 height 9
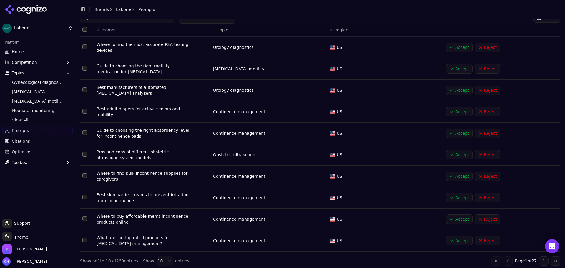
click at [455, 197] on button "Accept" at bounding box center [459, 197] width 26 height 9
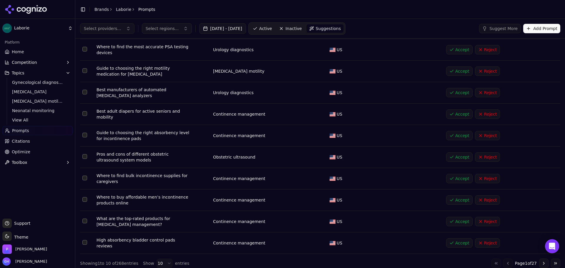
click at [455, 197] on button "Accept" at bounding box center [459, 199] width 26 height 9
click at [457, 178] on button "Accept" at bounding box center [459, 178] width 26 height 9
click at [453, 161] on td "Accept Reject" at bounding box center [501, 156] width 116 height 21
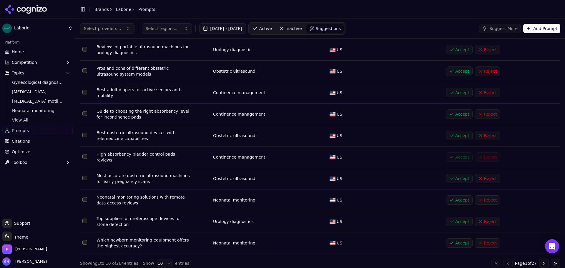
click at [454, 133] on button "Accept" at bounding box center [459, 135] width 26 height 9
click at [454, 116] on button "Accept" at bounding box center [459, 113] width 26 height 9
click at [455, 96] on button "Accept" at bounding box center [459, 92] width 26 height 9
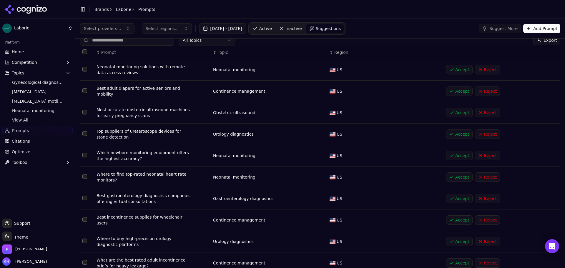
scroll to position [0, 0]
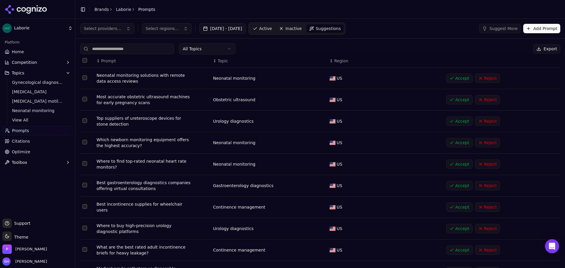
click at [459, 119] on button "Accept" at bounding box center [459, 120] width 26 height 9
click at [455, 141] on button "Accept" at bounding box center [459, 142] width 26 height 9
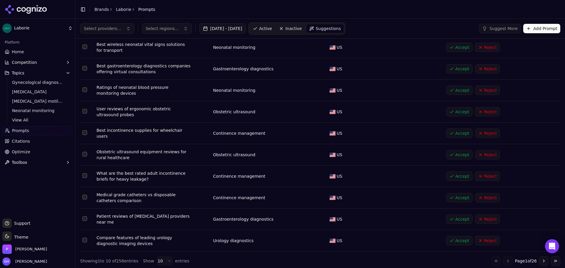
scroll to position [29, 0]
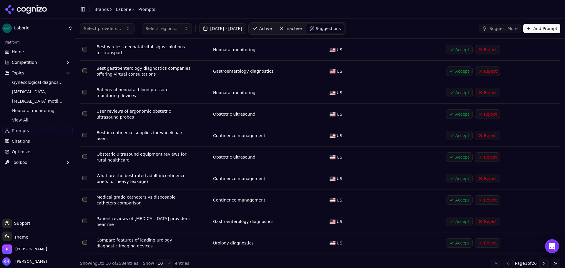
click at [460, 134] on button "Accept" at bounding box center [459, 135] width 26 height 9
click at [449, 176] on button "Accept" at bounding box center [459, 178] width 26 height 9
click at [454, 213] on td "Accept Reject" at bounding box center [501, 221] width 116 height 21
click at [456, 218] on button "Accept" at bounding box center [459, 221] width 26 height 9
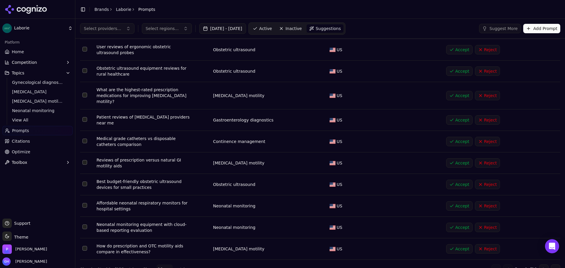
click at [460, 247] on button "Accept" at bounding box center [459, 248] width 26 height 9
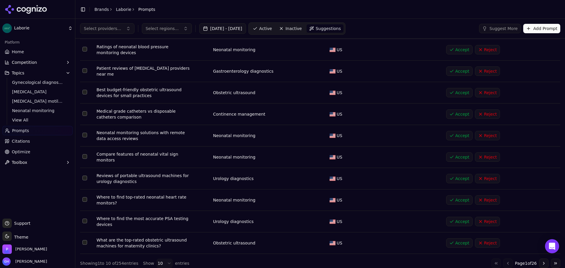
click at [550, 260] on button "Go to last page" at bounding box center [554, 262] width 9 height 9
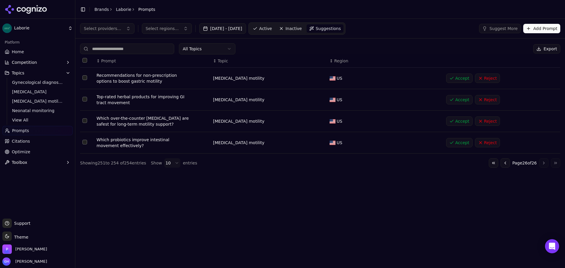
scroll to position [0, 0]
click at [501, 162] on button "Go to previous page" at bounding box center [504, 162] width 9 height 9
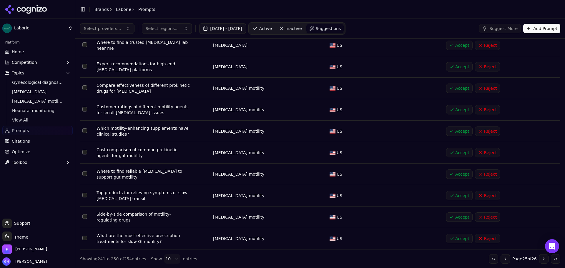
scroll to position [33, 0]
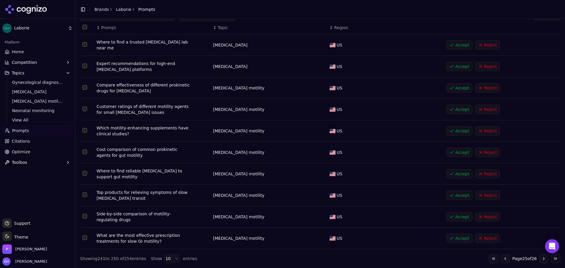
click at [503, 257] on button "Go to previous page" at bounding box center [504, 258] width 9 height 9
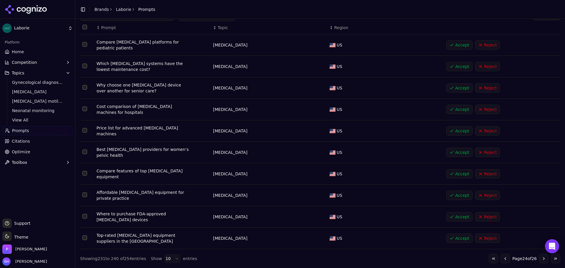
click at [458, 173] on button "Accept" at bounding box center [459, 173] width 26 height 9
click at [458, 154] on button "Accept" at bounding box center [459, 152] width 26 height 9
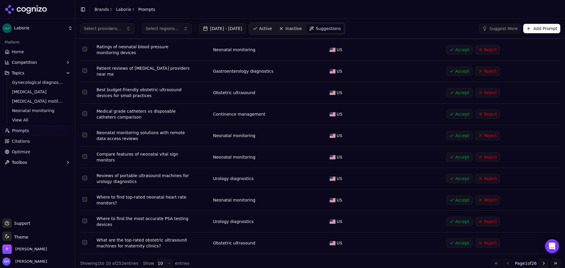
click at [448, 91] on button "Accept" at bounding box center [459, 92] width 26 height 9
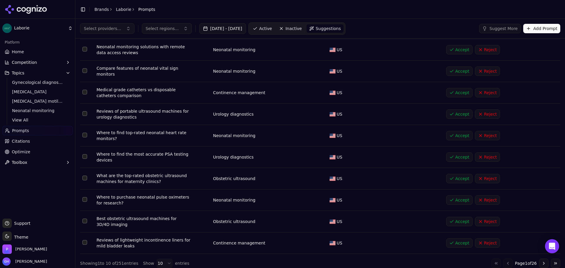
click at [454, 69] on button "Accept" at bounding box center [459, 70] width 26 height 9
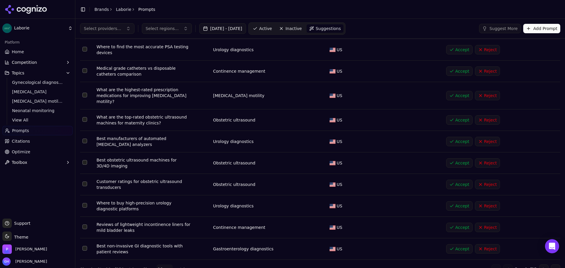
click at [459, 50] on button "Accept" at bounding box center [459, 49] width 26 height 9
click at [451, 161] on button "Accept" at bounding box center [459, 162] width 26 height 9
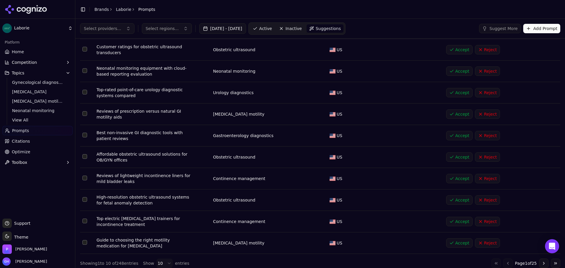
click at [451, 153] on button "Accept" at bounding box center [459, 156] width 26 height 9
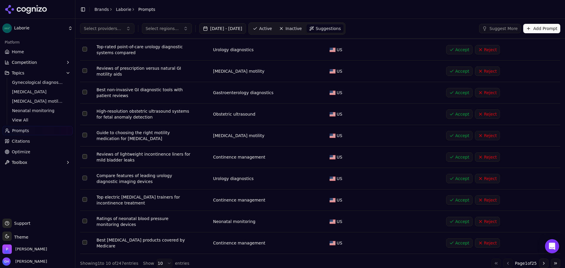
click at [457, 137] on button "Accept" at bounding box center [459, 135] width 26 height 9
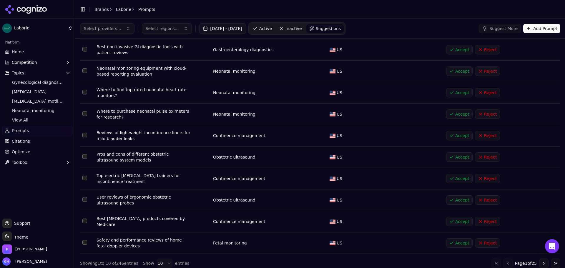
click at [539, 263] on button "Go to next page" at bounding box center [543, 262] width 9 height 9
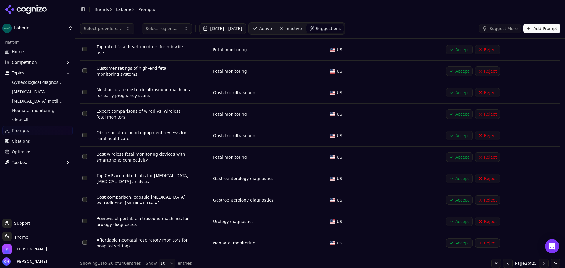
click at [539, 263] on button "Go to next page" at bounding box center [543, 262] width 9 height 9
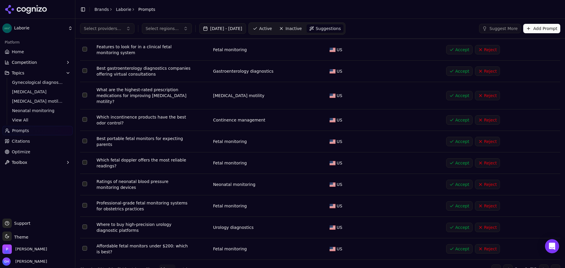
click at [539, 264] on button "Go to next page" at bounding box center [543, 268] width 9 height 9
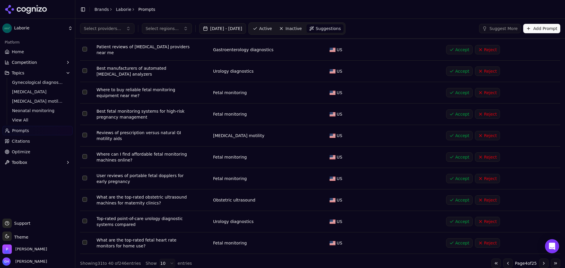
click at [539, 263] on button "Go to next page" at bounding box center [543, 262] width 9 height 9
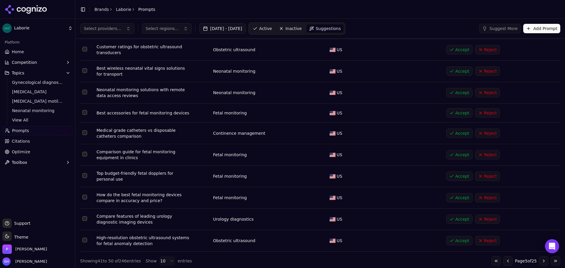
click at [539, 263] on button "Go to next page" at bounding box center [543, 260] width 9 height 9
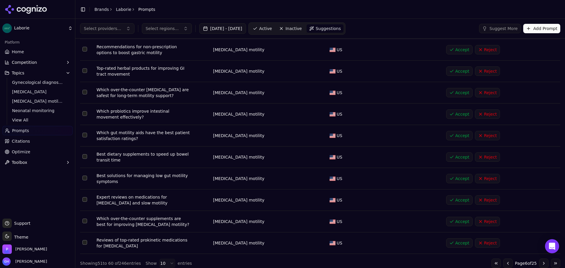
click at [539, 263] on button "Go to next page" at bounding box center [543, 262] width 9 height 9
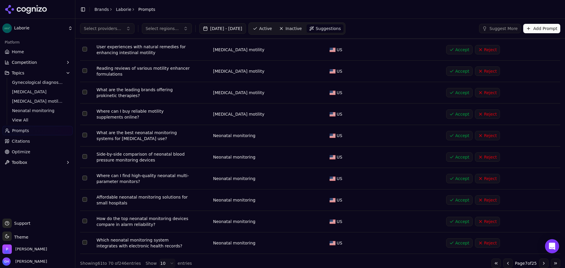
click at [539, 263] on button "Go to next page" at bounding box center [543, 262] width 9 height 9
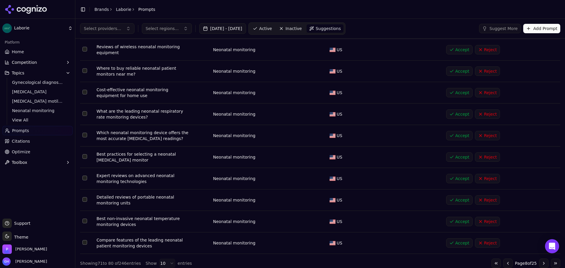
click at [503, 263] on button "Go to previous page" at bounding box center [507, 262] width 9 height 9
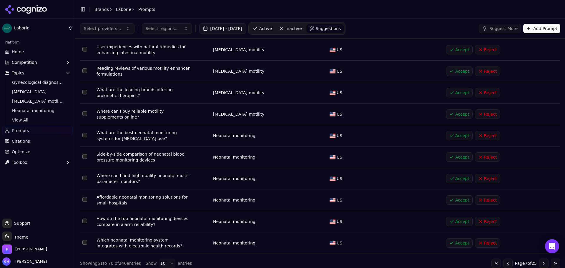
click at [503, 263] on button "Go to previous page" at bounding box center [507, 262] width 9 height 9
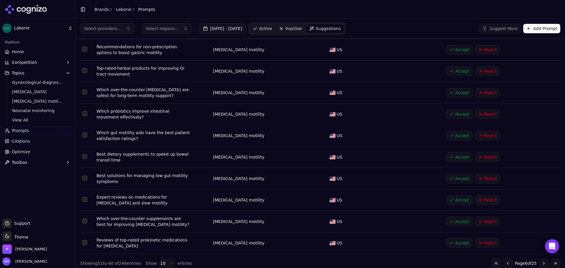
click at [503, 263] on button "Go to previous page" at bounding box center [507, 262] width 9 height 9
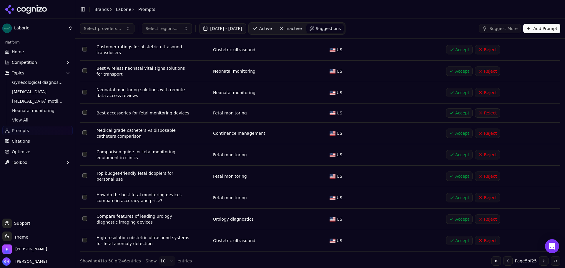
click at [453, 156] on button "Accept" at bounding box center [459, 154] width 26 height 9
click at [454, 133] on button "Accept" at bounding box center [459, 132] width 26 height 9
click at [456, 107] on td "Accept Reject" at bounding box center [501, 113] width 116 height 19
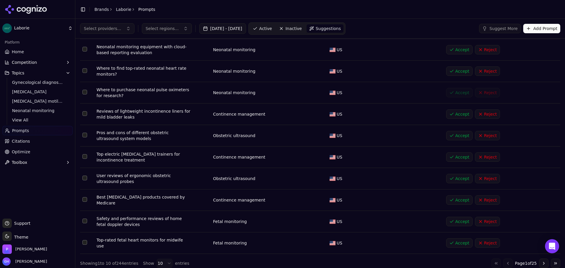
click at [453, 94] on div "Accept Reject" at bounding box center [500, 92] width 109 height 9
click at [455, 74] on button "Accept" at bounding box center [459, 70] width 26 height 9
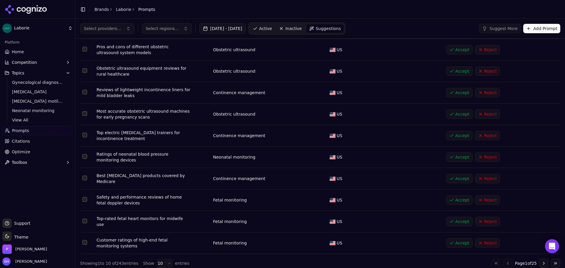
click at [458, 48] on button "Accept" at bounding box center [459, 49] width 26 height 9
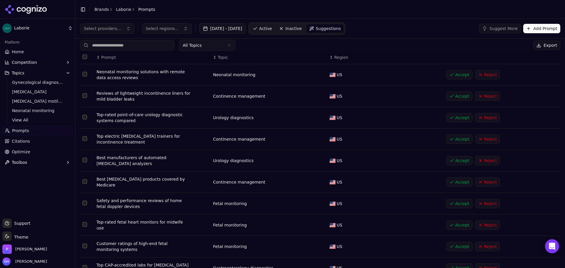
scroll to position [0, 0]
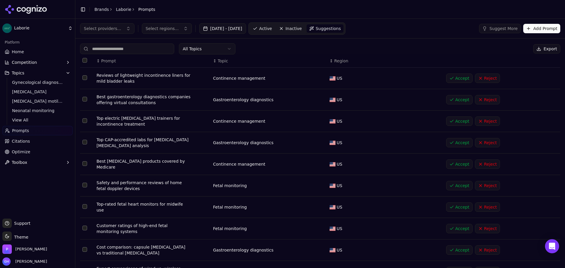
click at [458, 101] on button "Accept" at bounding box center [459, 99] width 26 height 9
click at [456, 122] on button "Accept" at bounding box center [459, 120] width 26 height 9
click at [454, 140] on button "Accept" at bounding box center [459, 142] width 26 height 9
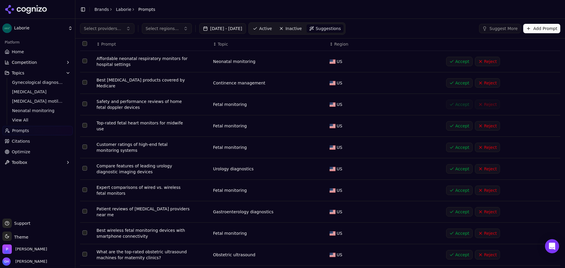
scroll to position [29, 0]
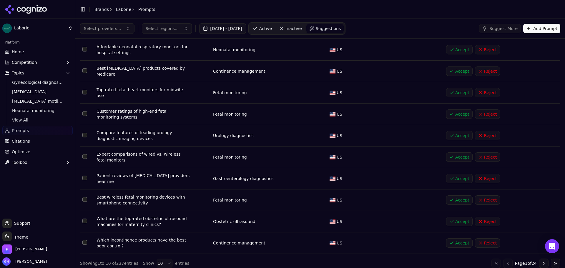
click at [458, 133] on button "Accept" at bounding box center [459, 135] width 26 height 9
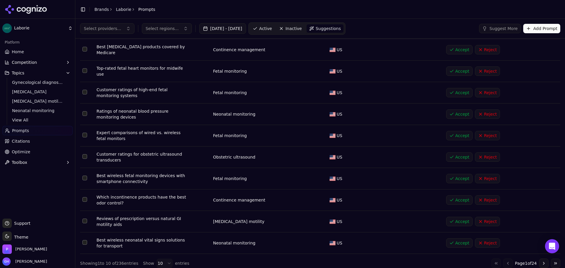
click at [459, 114] on button "Accept" at bounding box center [459, 113] width 26 height 9
click at [458, 155] on button "Accept" at bounding box center [459, 156] width 26 height 9
click at [459, 175] on button "Accept" at bounding box center [459, 178] width 26 height 9
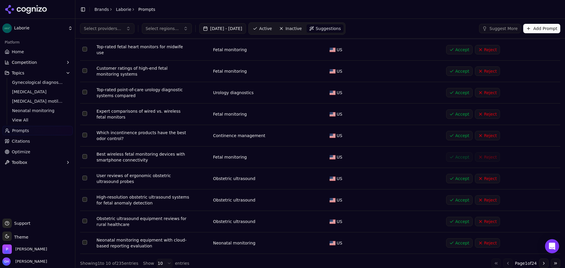
click at [456, 197] on button "Accept" at bounding box center [459, 199] width 26 height 9
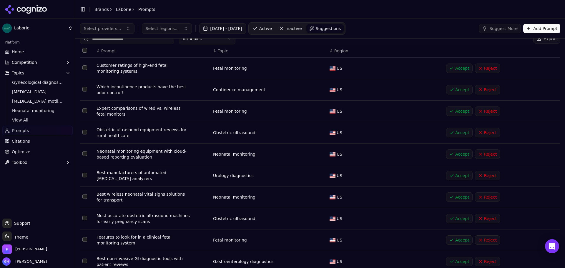
scroll to position [0, 0]
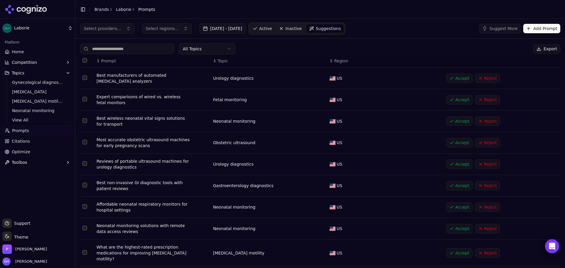
click at [264, 28] on link "Active" at bounding box center [262, 28] width 25 height 9
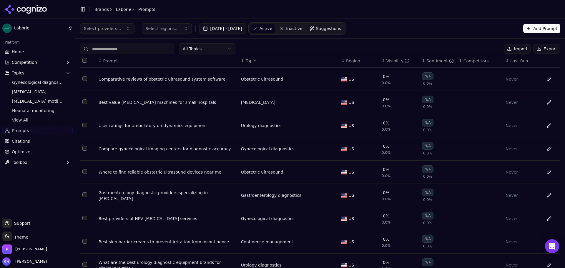
click at [335, 28] on span "Suggestions" at bounding box center [328, 29] width 25 height 6
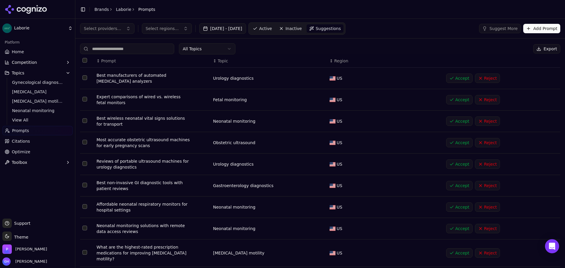
click at [461, 163] on button "Accept" at bounding box center [459, 163] width 26 height 9
click at [458, 187] on button "Accept" at bounding box center [459, 185] width 26 height 9
click at [455, 206] on button "Accept" at bounding box center [459, 206] width 26 height 9
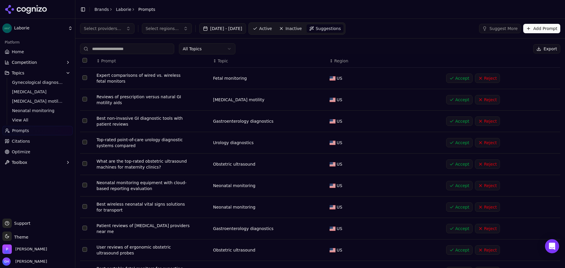
click at [459, 231] on button "Accept" at bounding box center [459, 228] width 26 height 9
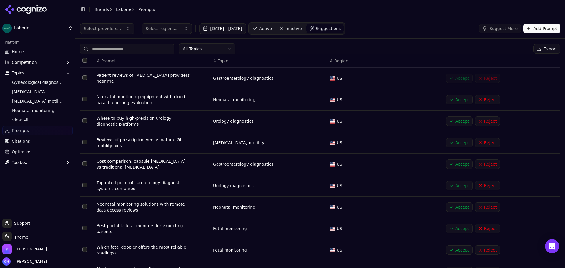
click at [458, 267] on button "Accept" at bounding box center [459, 271] width 26 height 9
click at [453, 185] on button "Accept" at bounding box center [459, 185] width 26 height 9
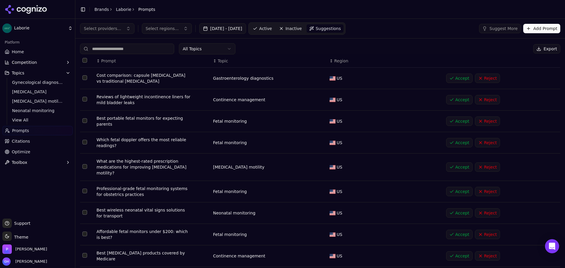
click at [457, 143] on button "Accept" at bounding box center [459, 142] width 26 height 9
click at [454, 162] on button "Accept" at bounding box center [459, 166] width 26 height 9
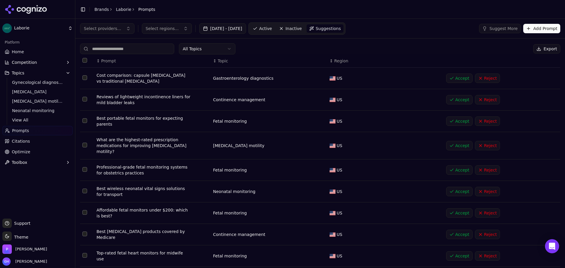
click at [455, 215] on tbody "Cost comparison: capsule endoscopy vs traditional endoscopy Gastroenterology di…" at bounding box center [320, 178] width 480 height 221
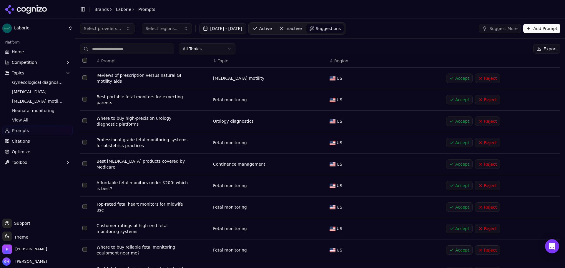
click at [456, 224] on button "Accept" at bounding box center [459, 228] width 26 height 9
click at [453, 205] on button "Accept" at bounding box center [459, 206] width 26 height 9
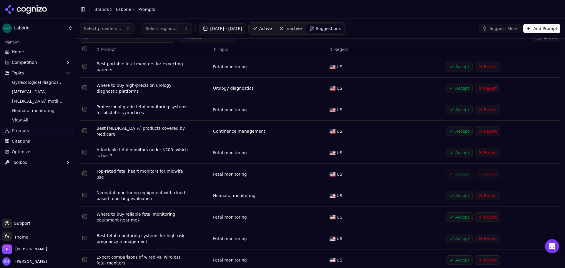
scroll to position [29, 0]
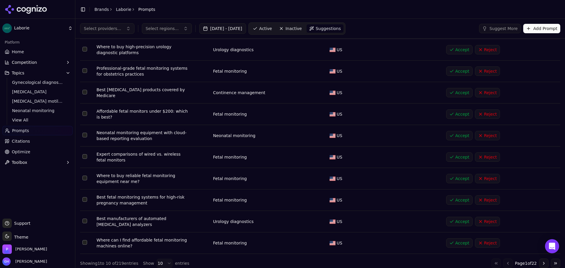
drag, startPoint x: 446, startPoint y: 247, endPoint x: 448, endPoint y: 216, distance: 30.6
click at [448, 218] on button "Accept" at bounding box center [459, 221] width 26 height 9
click at [453, 241] on button "Accept" at bounding box center [459, 242] width 26 height 9
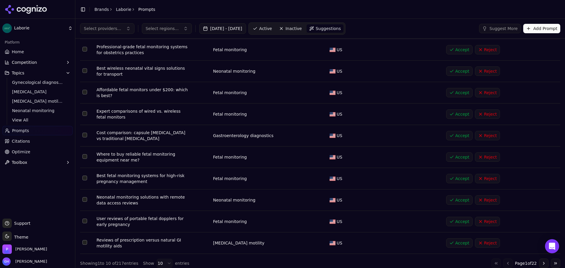
click at [462, 133] on button "Accept" at bounding box center [459, 135] width 26 height 9
click at [449, 161] on button "Accept" at bounding box center [459, 156] width 26 height 9
click at [451, 178] on button "Accept" at bounding box center [459, 178] width 26 height 9
drag, startPoint x: 453, startPoint y: 200, endPoint x: 455, endPoint y: 208, distance: 8.2
click at [453, 200] on button "Accept" at bounding box center [459, 199] width 26 height 9
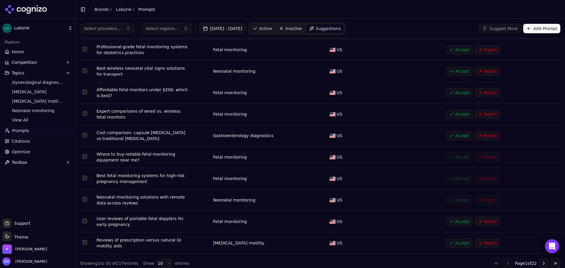
click at [455, 220] on button "Accept" at bounding box center [459, 221] width 26 height 9
click at [458, 244] on button "Accept" at bounding box center [459, 242] width 26 height 9
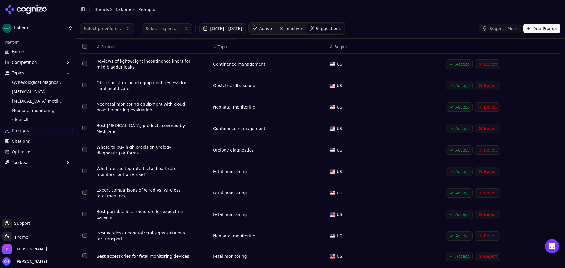
scroll to position [0, 0]
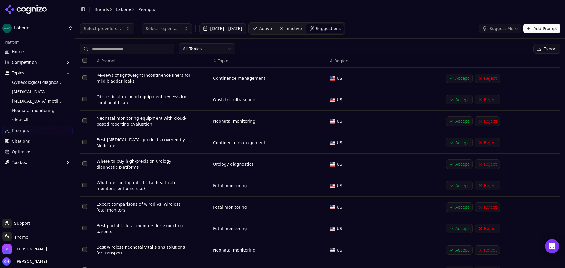
click at [461, 96] on button "Accept" at bounding box center [459, 99] width 26 height 9
click at [458, 82] on button "Accept" at bounding box center [459, 78] width 26 height 9
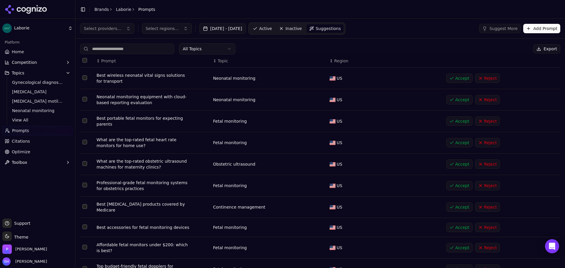
click at [450, 140] on button "Accept" at bounding box center [459, 142] width 26 height 9
click at [453, 163] on button "Accept" at bounding box center [459, 163] width 26 height 9
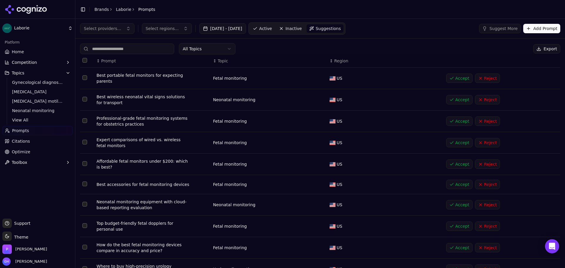
drag, startPoint x: 455, startPoint y: 186, endPoint x: 458, endPoint y: 200, distance: 14.1
click at [458, 201] on button "Accept" at bounding box center [459, 204] width 26 height 9
click at [460, 222] on button "Accept" at bounding box center [459, 225] width 26 height 9
click at [461, 246] on button "Accept" at bounding box center [459, 247] width 26 height 9
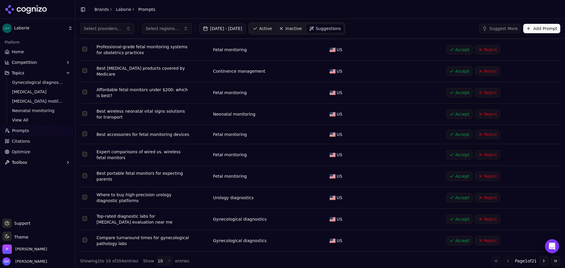
scroll to position [26, 0]
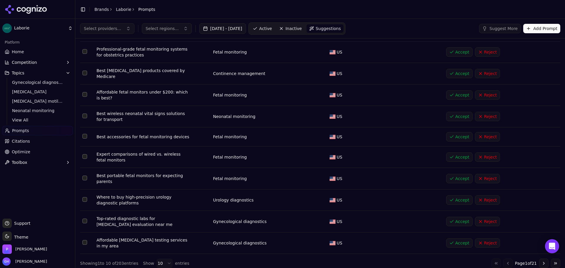
click at [451, 218] on button "Accept" at bounding box center [459, 221] width 26 height 9
click at [450, 198] on button "Accept" at bounding box center [459, 199] width 26 height 9
click at [451, 175] on button "Accept" at bounding box center [459, 178] width 26 height 9
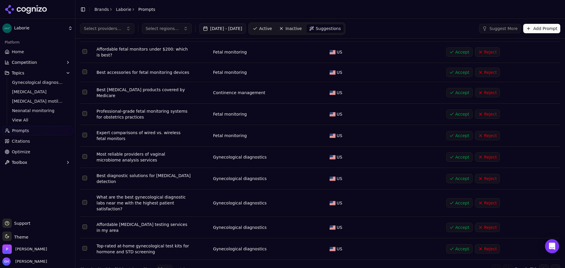
click at [454, 138] on button "Accept" at bounding box center [459, 135] width 26 height 9
click at [457, 112] on button "Accept" at bounding box center [459, 113] width 26 height 9
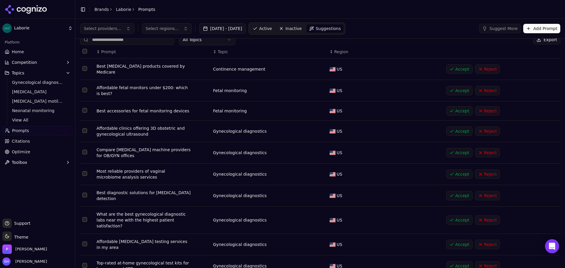
scroll to position [0, 0]
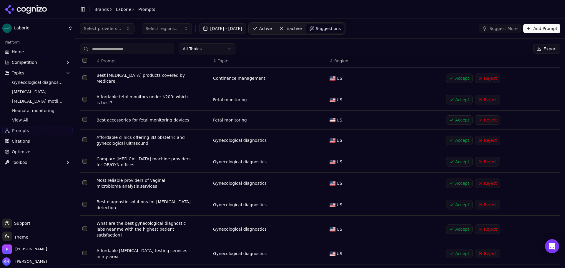
click at [269, 26] on span "Active" at bounding box center [265, 29] width 13 height 6
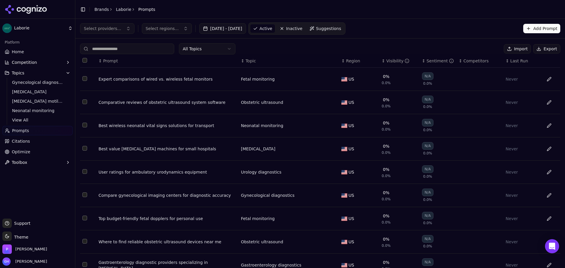
click at [333, 28] on span "Suggestions" at bounding box center [328, 29] width 25 height 6
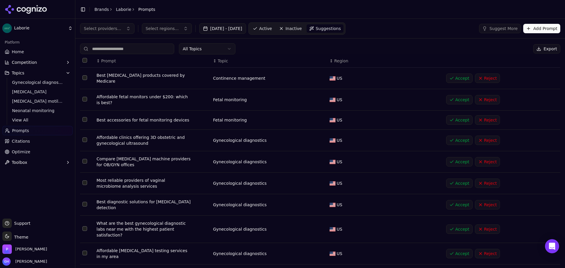
click at [453, 162] on button "Accept" at bounding box center [459, 161] width 26 height 9
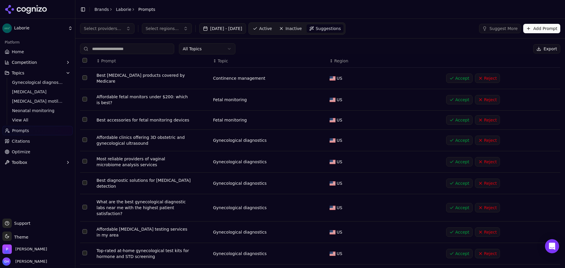
click at [262, 29] on link "Active" at bounding box center [262, 28] width 25 height 9
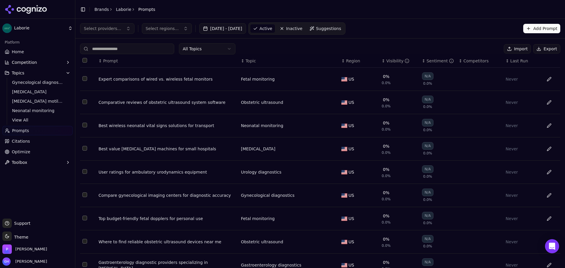
click at [505, 76] on div "Never" at bounding box center [521, 79] width 32 height 6
click at [506, 78] on div "Never" at bounding box center [521, 79] width 32 height 6
click at [548, 78] on div "Data table" at bounding box center [548, 78] width 13 height 9
click at [545, 77] on button "Data table" at bounding box center [548, 78] width 9 height 9
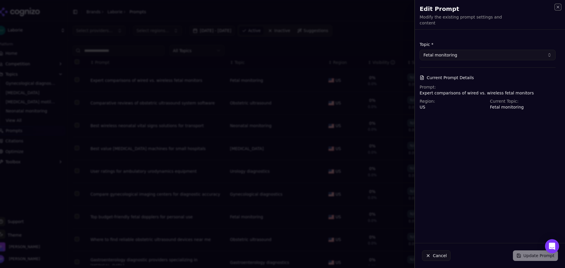
click at [557, 6] on icon "button" at bounding box center [557, 7] width 5 height 5
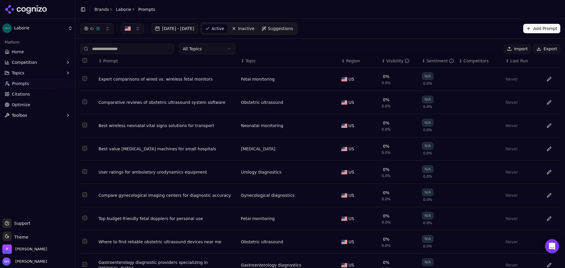
click at [24, 56] on link "Home" at bounding box center [37, 51] width 70 height 9
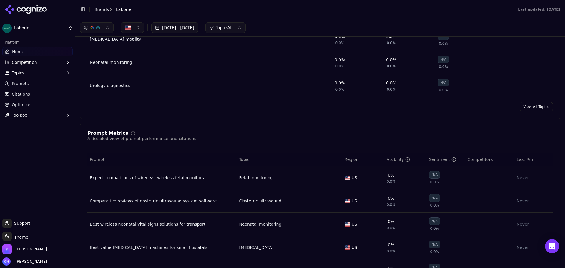
scroll to position [260, 0]
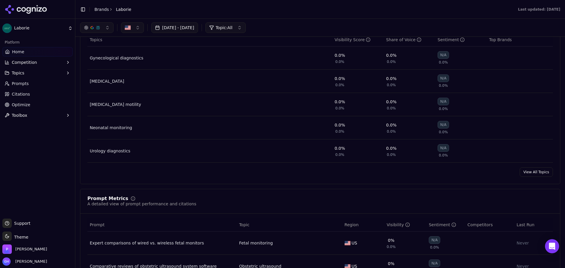
click at [25, 113] on span "Toolbox" at bounding box center [20, 115] width 16 height 6
click at [38, 104] on link "Optimize" at bounding box center [37, 104] width 70 height 9
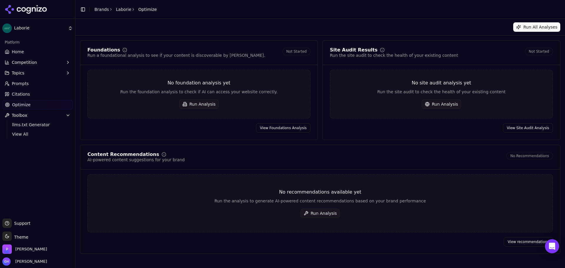
click at [39, 95] on link "Citations" at bounding box center [37, 93] width 70 height 9
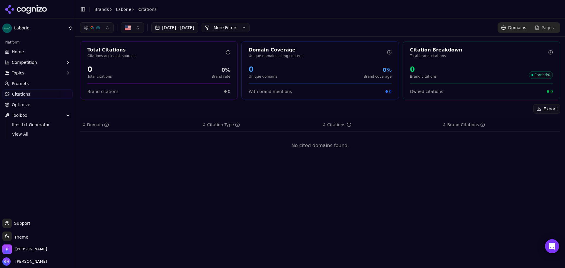
click at [41, 83] on link "Prompts" at bounding box center [37, 83] width 70 height 9
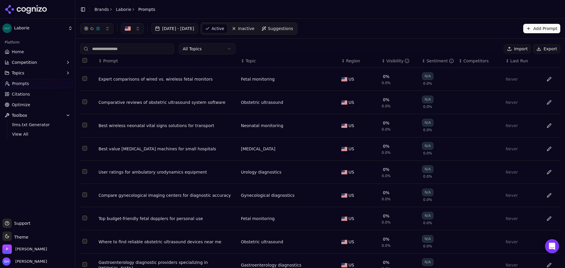
click at [520, 59] on span "Last Run" at bounding box center [519, 61] width 18 height 6
click at [518, 59] on span "Last Run" at bounding box center [519, 61] width 18 height 6
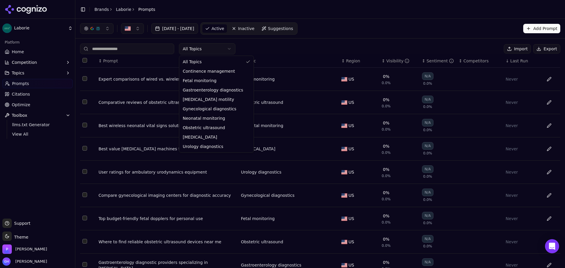
click at [220, 44] on html "Laborie Platform Home Competition Topics Prompts Citations Optimize Toolbox llm…" at bounding box center [282, 134] width 565 height 268
click at [134, 47] on html "Laborie Platform Home Competition Topics Prompts Citations Optimize Toolbox llm…" at bounding box center [282, 134] width 565 height 268
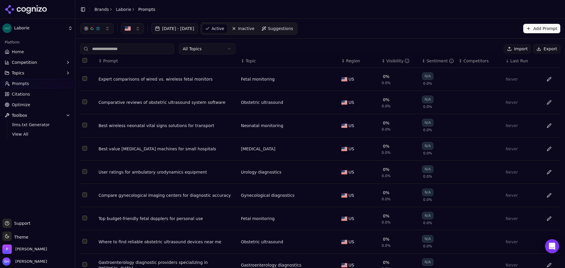
click at [179, 26] on button "[DATE] - [DATE]" at bounding box center [174, 28] width 47 height 11
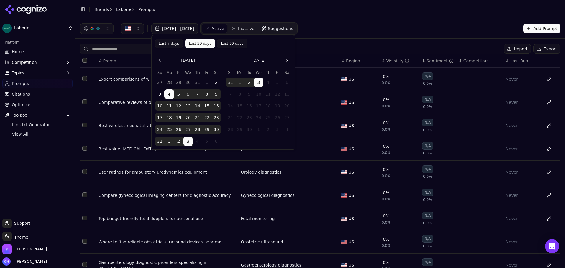
click at [271, 11] on header "Toggle Sidebar Brands Laborie Prompts" at bounding box center [319, 9] width 489 height 19
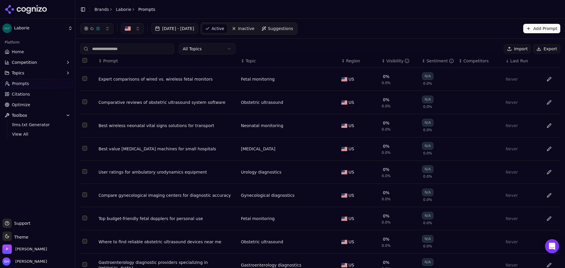
click at [121, 4] on header "Toggle Sidebar Brands Laborie Prompts" at bounding box center [319, 9] width 489 height 19
click at [121, 11] on link "Laborie" at bounding box center [123, 9] width 15 height 6
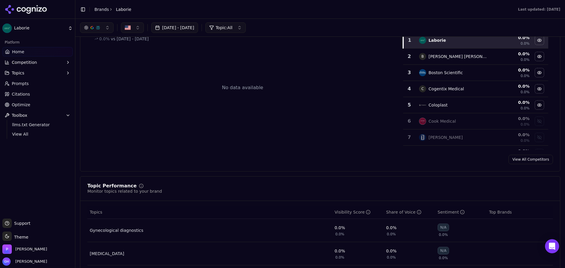
scroll to position [59, 0]
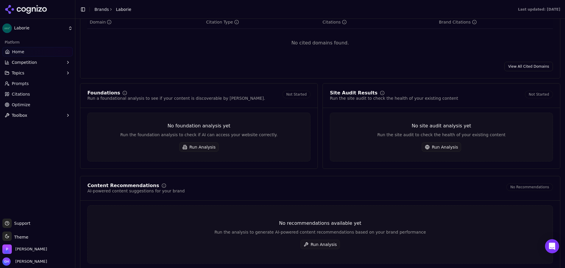
scroll to position [676, 0]
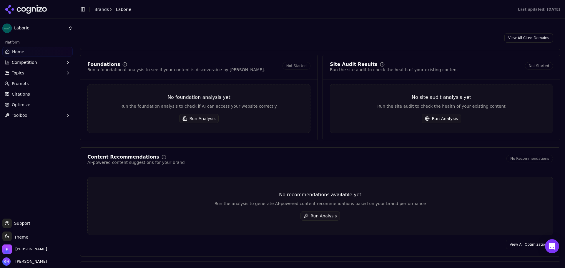
click at [37, 63] on button "Competition" at bounding box center [37, 62] width 70 height 9
click at [24, 93] on span "Explore" at bounding box center [37, 91] width 51 height 6
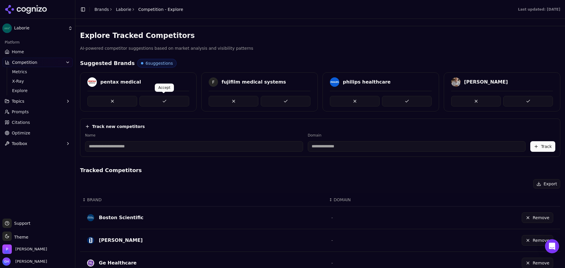
click at [174, 99] on button at bounding box center [164, 101] width 50 height 11
click at [284, 99] on button at bounding box center [286, 101] width 50 height 11
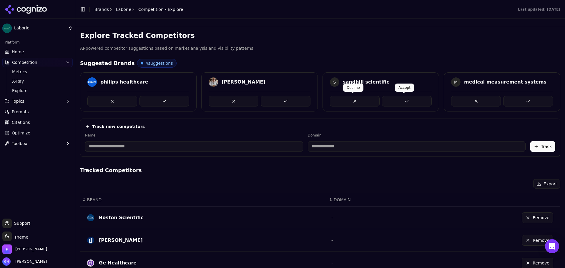
click at [415, 104] on button at bounding box center [407, 101] width 50 height 11
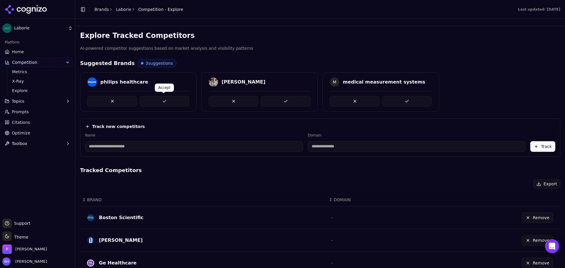
click at [164, 97] on button at bounding box center [164, 101] width 50 height 11
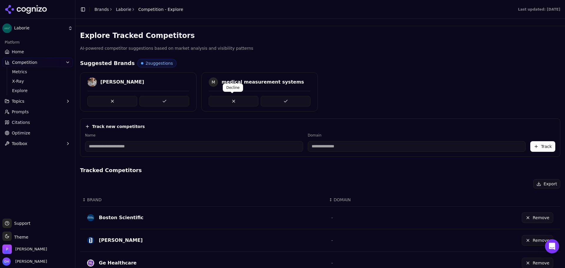
click at [225, 100] on button at bounding box center [233, 101] width 50 height 11
click at [121, 99] on button at bounding box center [112, 101] width 50 height 11
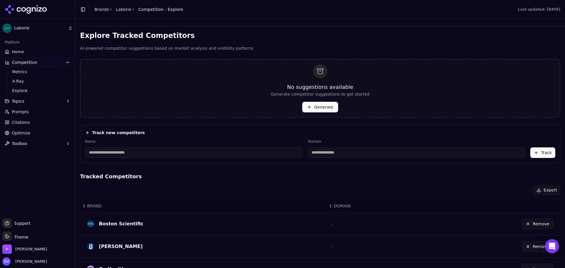
click at [315, 112] on div "No suggestions available Generate competitor suggestions to get started Generate" at bounding box center [320, 88] width 480 height 59
click at [316, 106] on button "Generate" at bounding box center [320, 107] width 36 height 11
click at [317, 114] on div "No suggestions available Generate competitor suggestions to get started Generate" at bounding box center [320, 88] width 480 height 59
click at [317, 105] on button "Generate" at bounding box center [320, 107] width 36 height 11
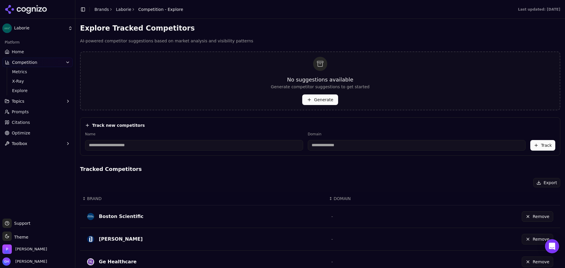
click at [34, 51] on link "Home" at bounding box center [37, 51] width 70 height 9
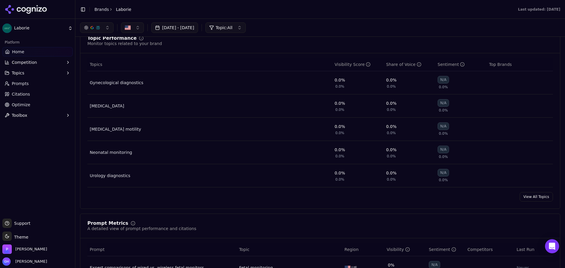
scroll to position [235, 0]
click at [440, 79] on div "N/A" at bounding box center [442, 80] width 11 height 8
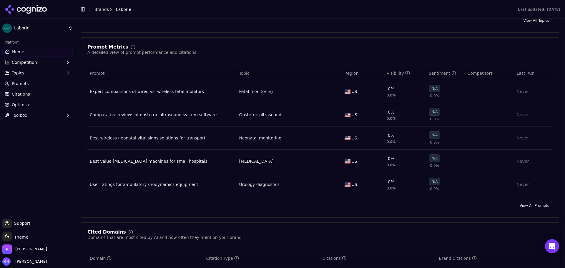
scroll to position [588, 0]
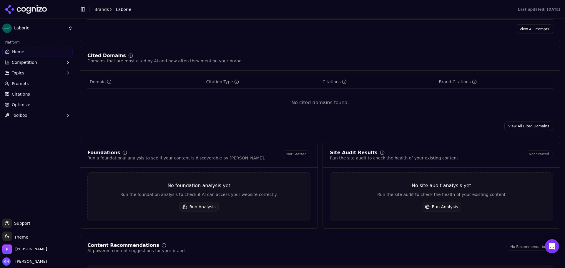
click at [19, 163] on div "Platform Home Competition Topics Prompts Citations Optimize Toolbox" at bounding box center [37, 125] width 75 height 181
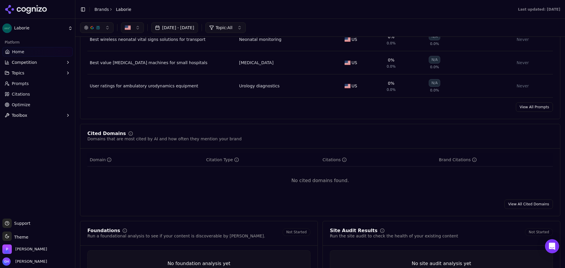
scroll to position [441, 0]
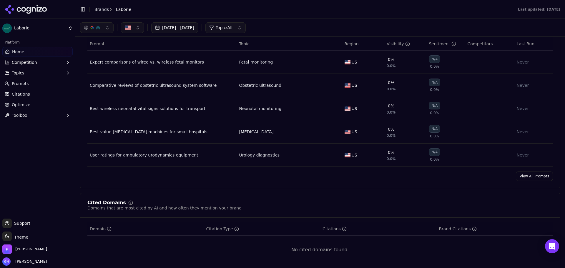
click at [22, 51] on span "Home" at bounding box center [18, 52] width 12 height 6
